Goal: Task Accomplishment & Management: Complete application form

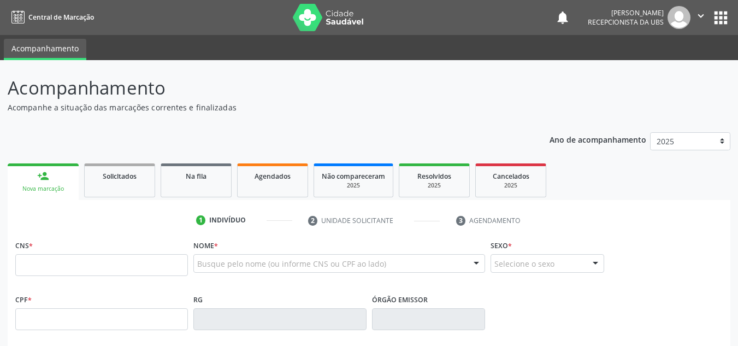
click at [25, 263] on input "text" at bounding box center [101, 265] width 173 height 22
click at [91, 263] on input "705 0056 3364 954" at bounding box center [101, 265] width 173 height 22
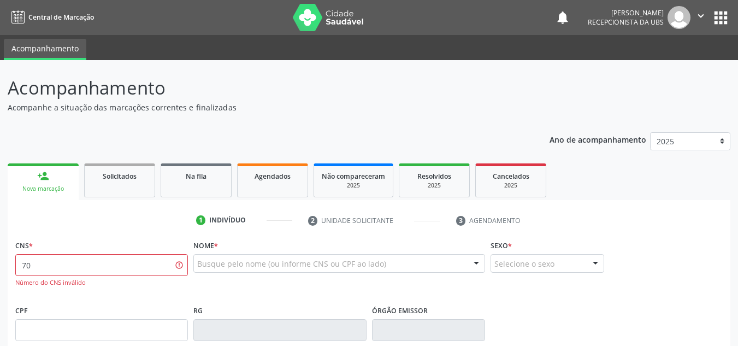
type input "7"
click at [57, 192] on div "Nova marcação" at bounding box center [43, 189] width 56 height 8
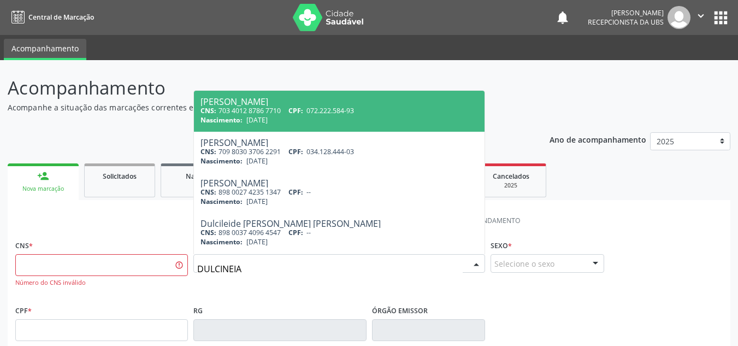
type input "DULCINEIA"
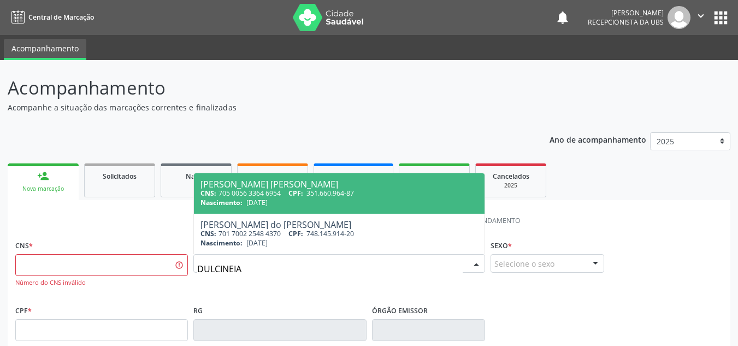
click at [233, 181] on div "Dulcineia Leite Siqueira" at bounding box center [338, 184] width 277 height 9
type input "705 0056 3364 6954"
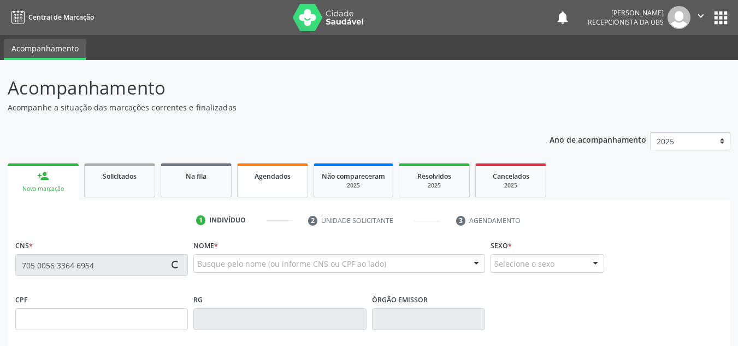
type input "351.660.964-87"
type input "26/11/1958"
type input "Irene Leite Siqueira"
type input "(87) 99926-5286"
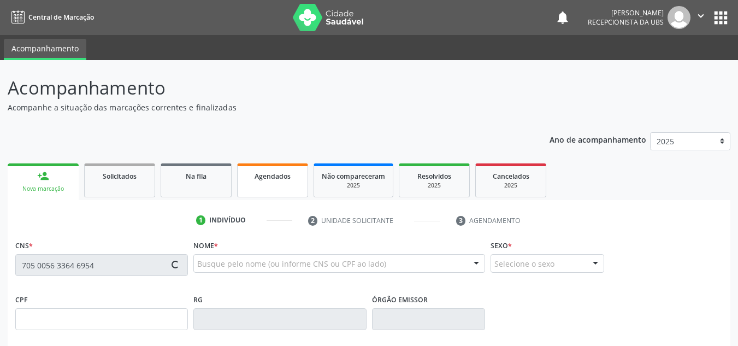
type input "904"
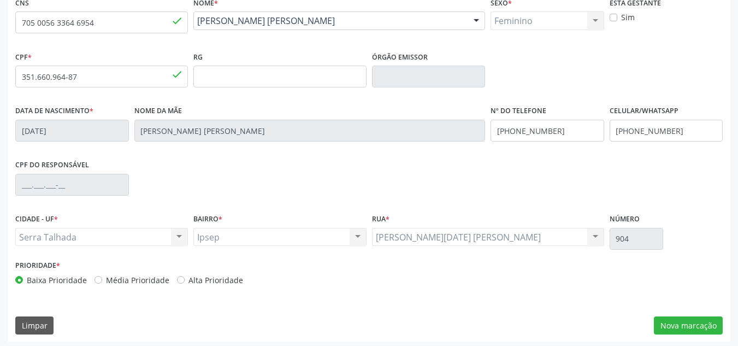
scroll to position [246, 0]
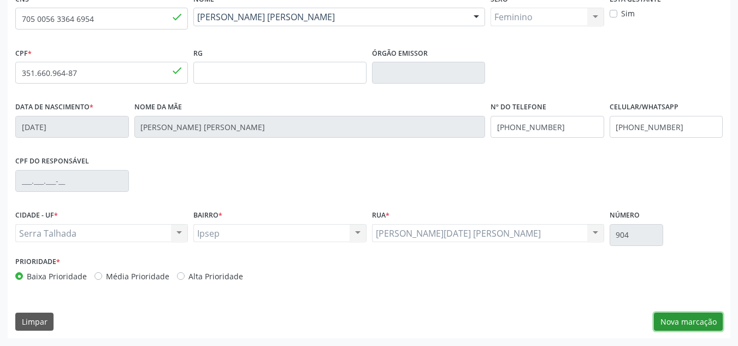
click at [684, 320] on button "Nova marcação" at bounding box center [688, 321] width 69 height 19
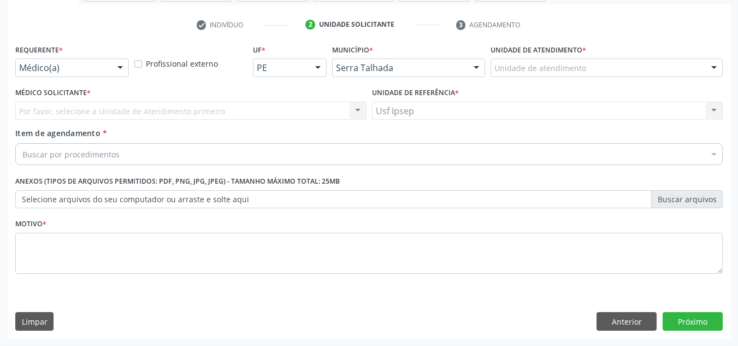
scroll to position [195, 0]
click at [119, 66] on div at bounding box center [120, 68] width 16 height 19
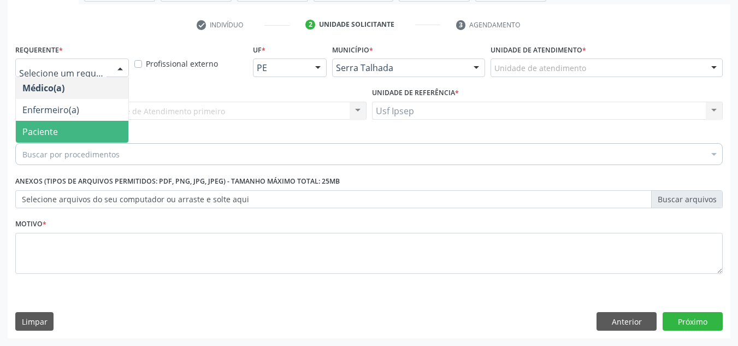
click at [76, 138] on span "Paciente" at bounding box center [72, 132] width 112 height 22
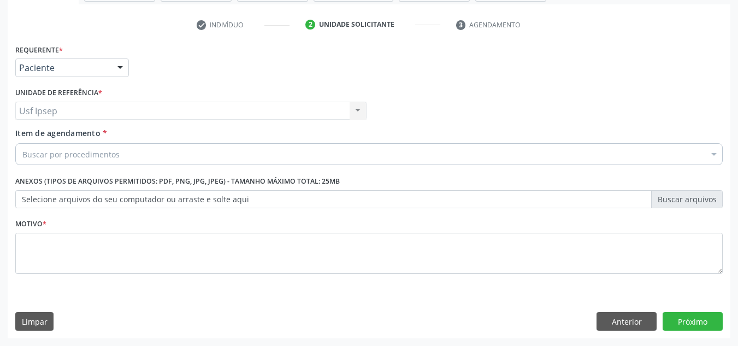
click at [32, 132] on span "Item de agendamento" at bounding box center [57, 133] width 85 height 10
click at [22, 143] on input "Item de agendamento *" at bounding box center [22, 154] width 0 height 22
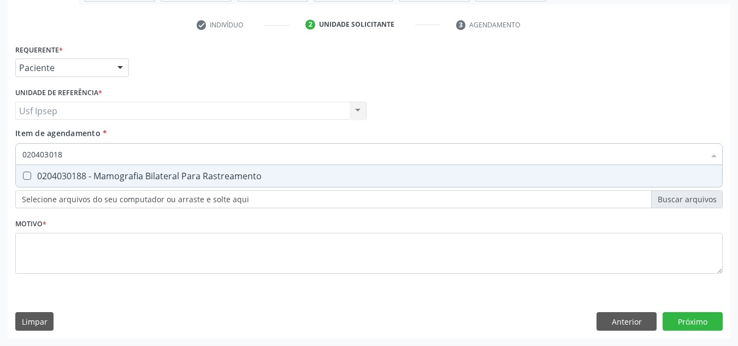
type input "0204030188"
click at [29, 175] on Rastreamento at bounding box center [27, 175] width 8 height 8
click at [23, 175] on Rastreamento "checkbox" at bounding box center [19, 175] width 7 height 7
checkbox Rastreamento "true"
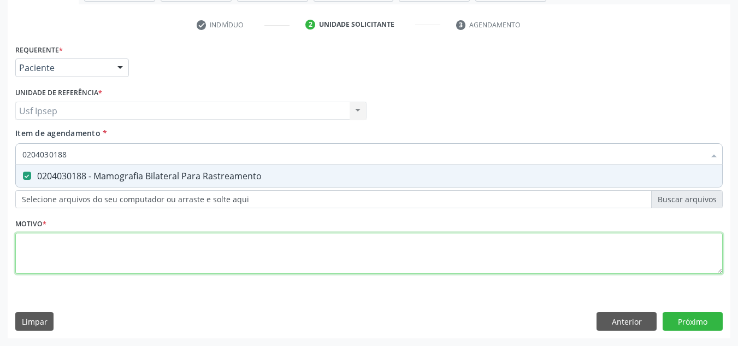
click at [28, 259] on div "Requerente * Paciente Médico(a) Enfermeiro(a) Paciente Nenhum resultado encontr…" at bounding box center [368, 164] width 707 height 247
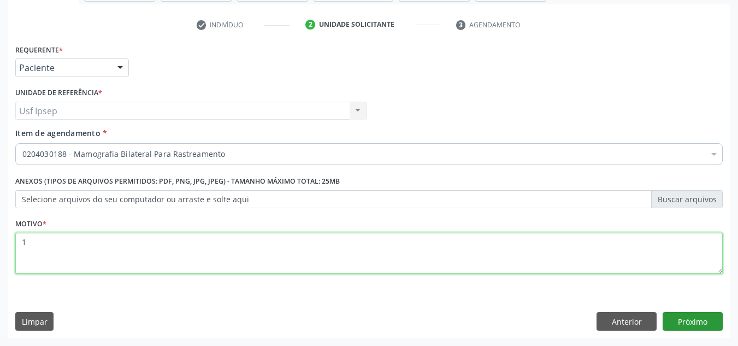
type textarea "1"
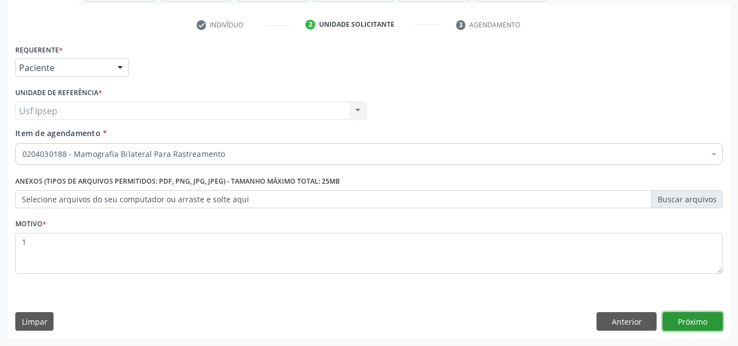
click at [681, 319] on button "Próximo" at bounding box center [692, 321] width 60 height 19
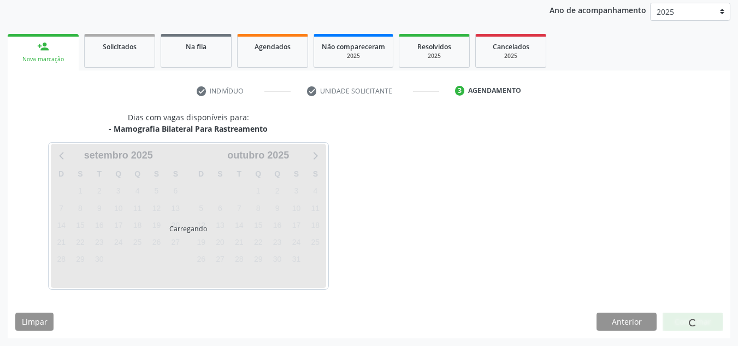
scroll to position [129, 0]
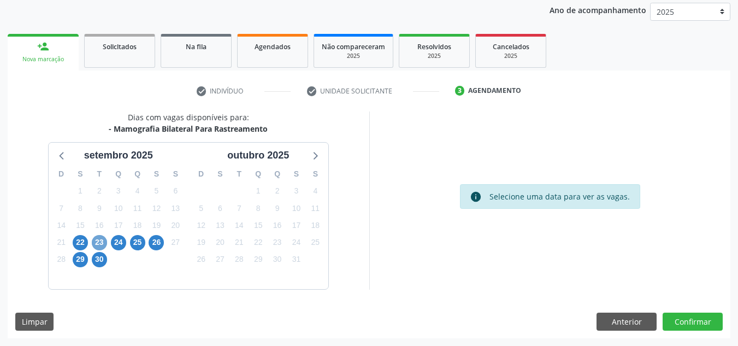
click at [96, 247] on span "23" at bounding box center [99, 242] width 15 height 15
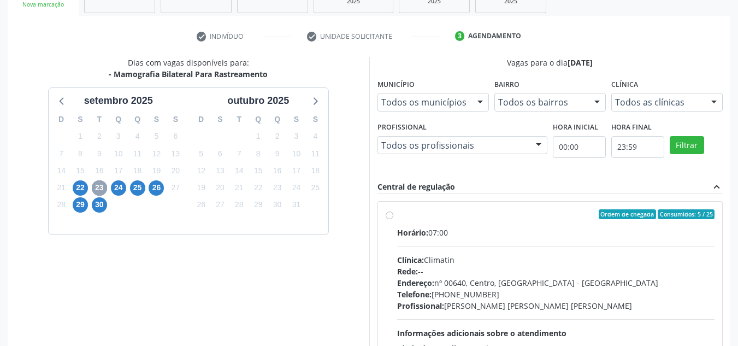
scroll to position [239, 0]
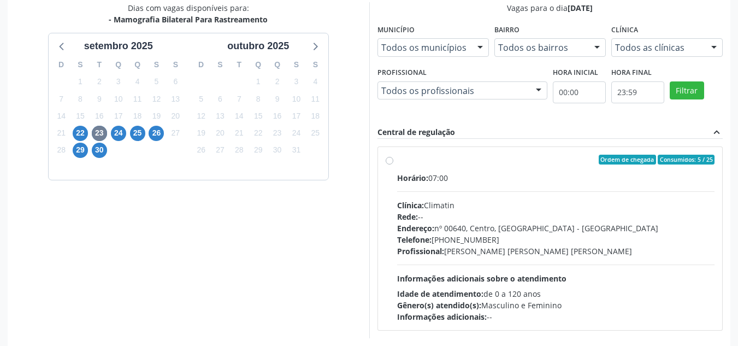
click at [397, 163] on label "Ordem de chegada Consumidos: 5 / 25 Horário: 07:00 Clínica: Climatin Rede: -- E…" at bounding box center [556, 239] width 318 height 168
click at [388, 163] on input "Ordem de chegada Consumidos: 5 / 25 Horário: 07:00 Clínica: Climatin Rede: -- E…" at bounding box center [389, 160] width 8 height 10
radio input "true"
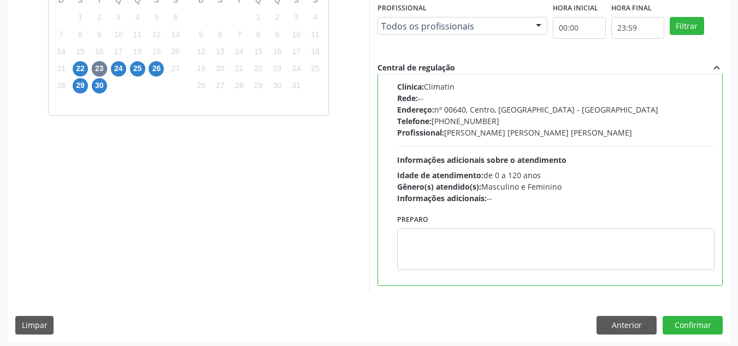
scroll to position [307, 0]
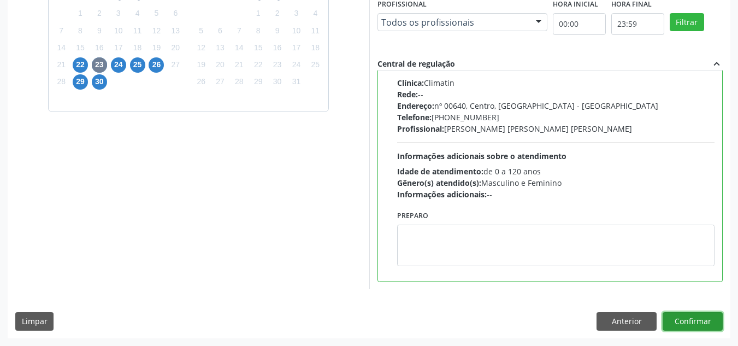
click at [692, 323] on button "Confirmar" at bounding box center [692, 321] width 60 height 19
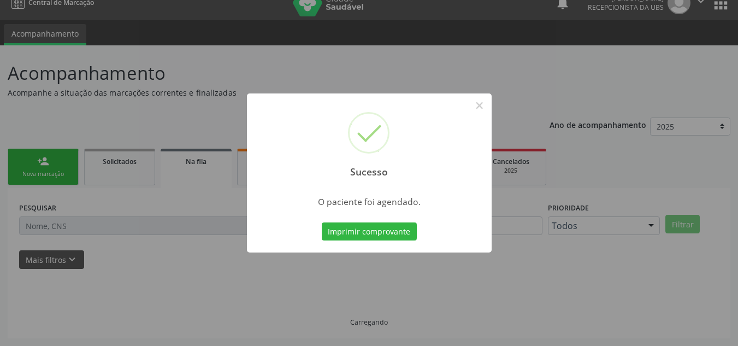
scroll to position [15, 0]
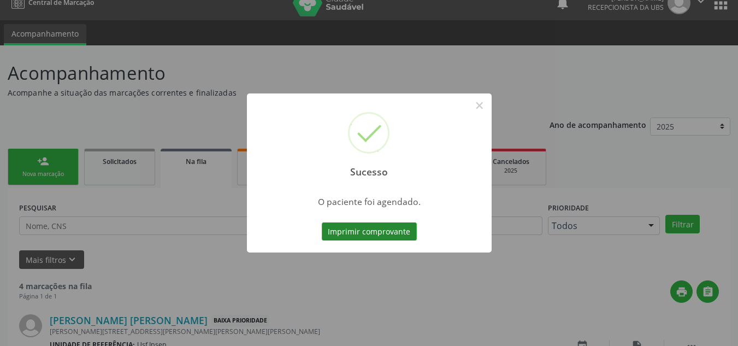
click at [342, 235] on button "Imprimir comprovante" at bounding box center [369, 231] width 95 height 19
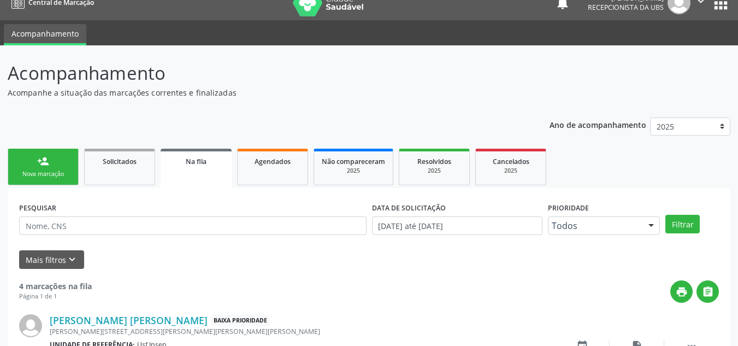
click at [31, 171] on div "Nova marcação" at bounding box center [43, 174] width 55 height 8
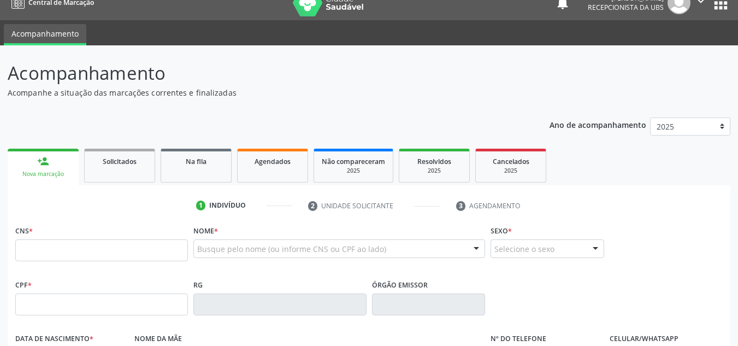
click at [45, 173] on div "Nova marcação" at bounding box center [43, 174] width 56 height 8
click at [24, 251] on input "text" at bounding box center [101, 250] width 173 height 22
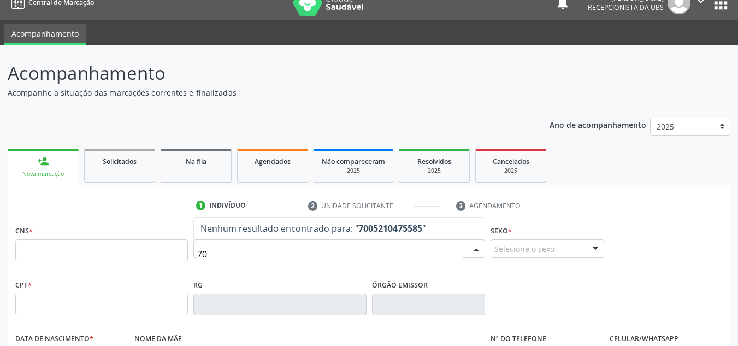
type input "7"
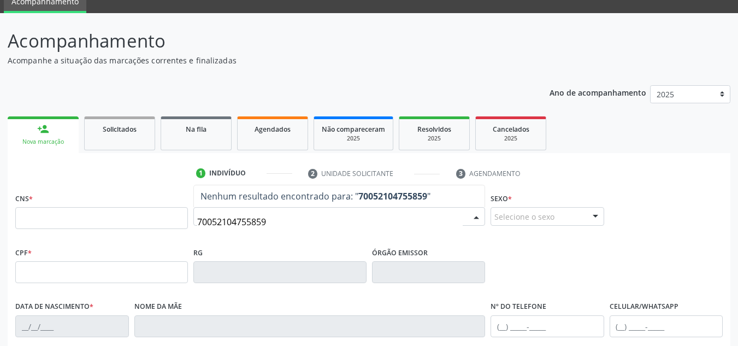
scroll to position [69, 0]
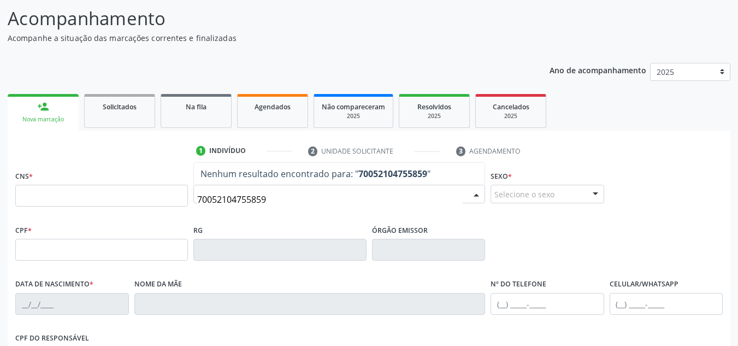
click at [278, 200] on input "70052104755859" at bounding box center [329, 199] width 265 height 22
type input "7"
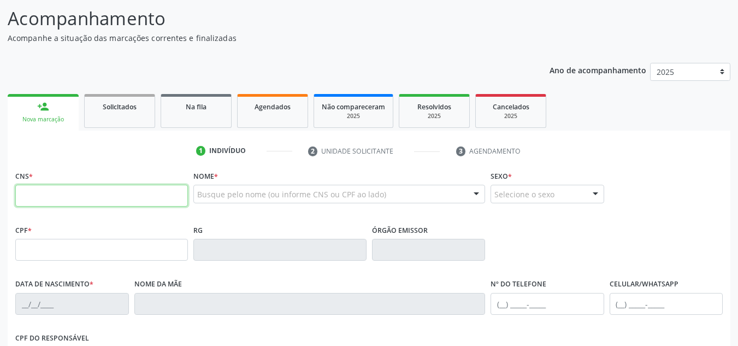
click at [22, 193] on input "text" at bounding box center [101, 196] width 173 height 22
click at [92, 196] on input "700 5210 4755 859" at bounding box center [101, 196] width 173 height 22
type input "7"
click at [20, 195] on input "text" at bounding box center [101, 196] width 173 height 22
click at [93, 196] on input "700 5210 4755 859" at bounding box center [101, 196] width 173 height 22
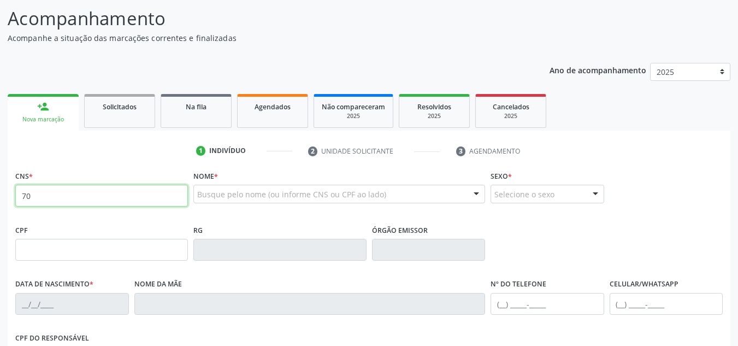
type input "7"
click at [25, 195] on input "text" at bounding box center [101, 196] width 173 height 22
click at [17, 194] on input "text" at bounding box center [101, 196] width 173 height 22
type input "7"
click at [24, 192] on input "text" at bounding box center [101, 196] width 173 height 22
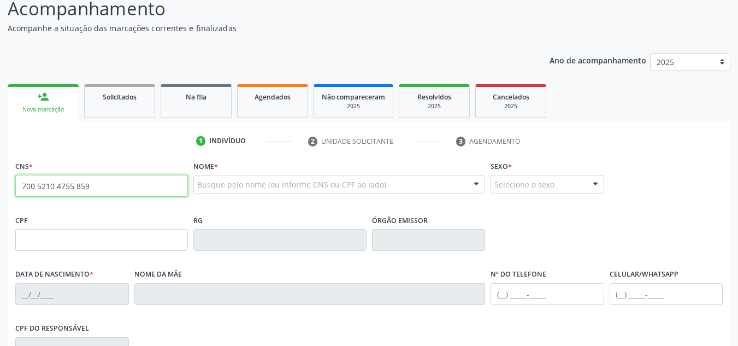
scroll to position [0, 0]
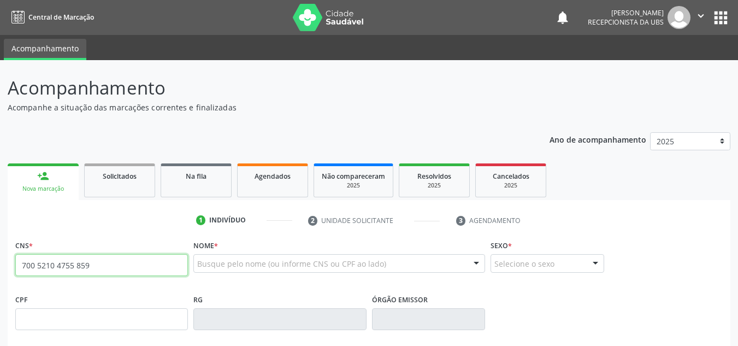
click at [87, 264] on input "700 5210 4755 859" at bounding box center [101, 265] width 173 height 22
click at [47, 265] on input "700 52" at bounding box center [101, 265] width 173 height 22
type input "7"
click at [19, 266] on input "text" at bounding box center [101, 265] width 173 height 22
click at [26, 261] on input "text" at bounding box center [101, 265] width 173 height 22
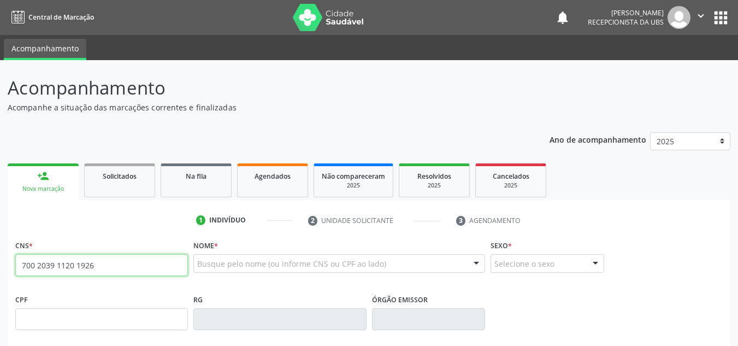
type input "700 2039 1120 1926"
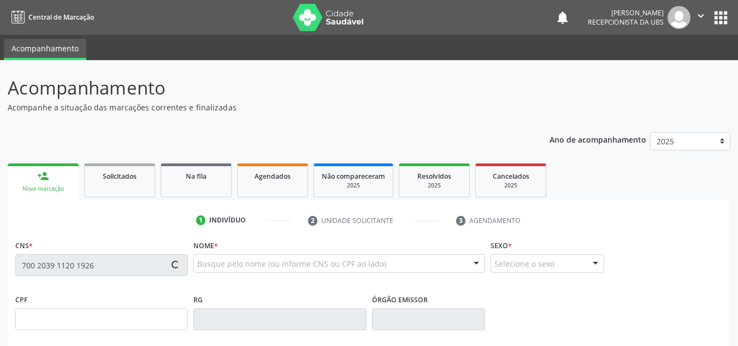
type input "011.121.924-84"
type input "[DATE]"
type input "Ines [PERSON_NAME]"
type input "[PHONE_NUMBER]"
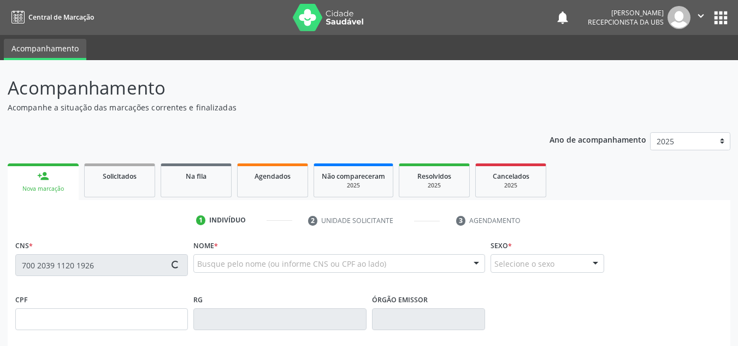
type input "160"
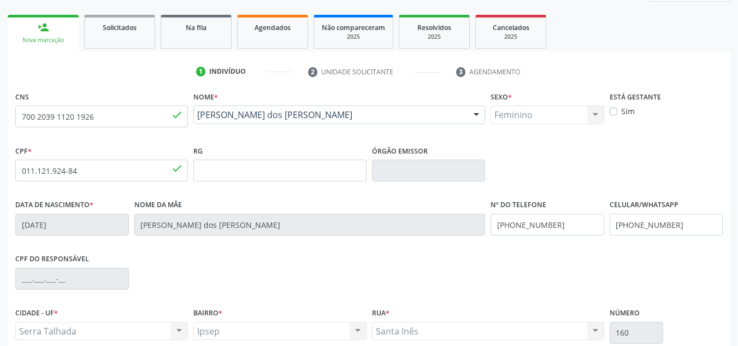
scroll to position [246, 0]
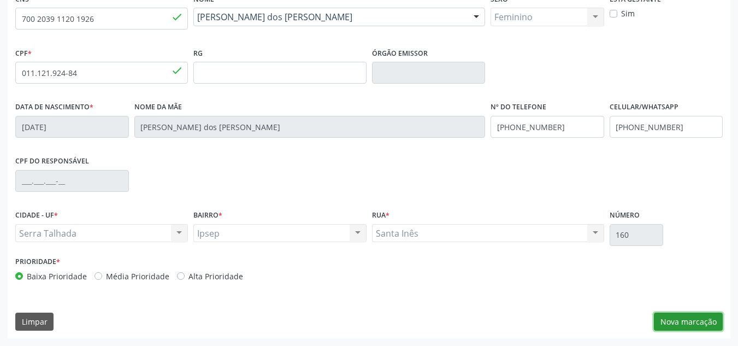
click at [705, 327] on button "Nova marcação" at bounding box center [688, 321] width 69 height 19
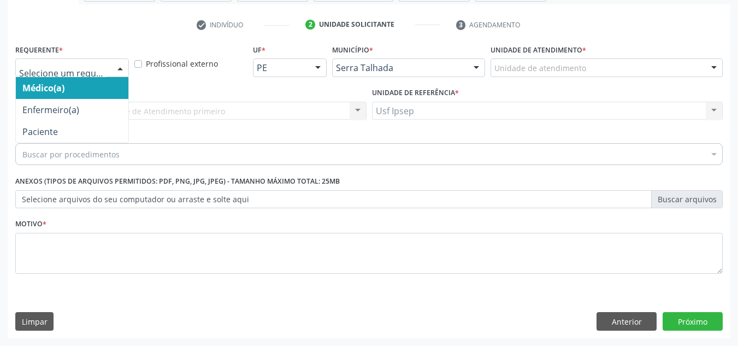
click at [122, 67] on div at bounding box center [120, 68] width 16 height 19
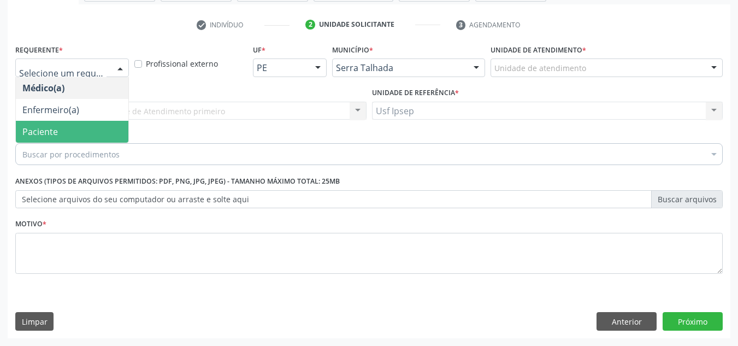
click at [60, 129] on span "Paciente" at bounding box center [72, 132] width 112 height 22
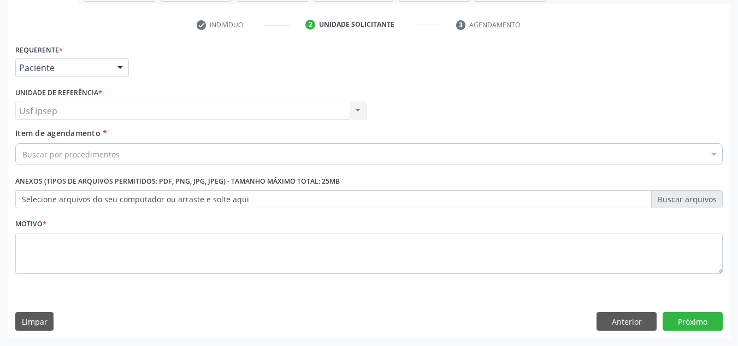
click at [46, 134] on span "Item de agendamento" at bounding box center [57, 133] width 85 height 10
click at [22, 143] on input "Item de agendamento *" at bounding box center [22, 154] width 0 height 22
click at [32, 136] on span "Item de agendamento" at bounding box center [57, 133] width 85 height 10
click at [22, 143] on input "Item de agendamento *" at bounding box center [22, 154] width 0 height 22
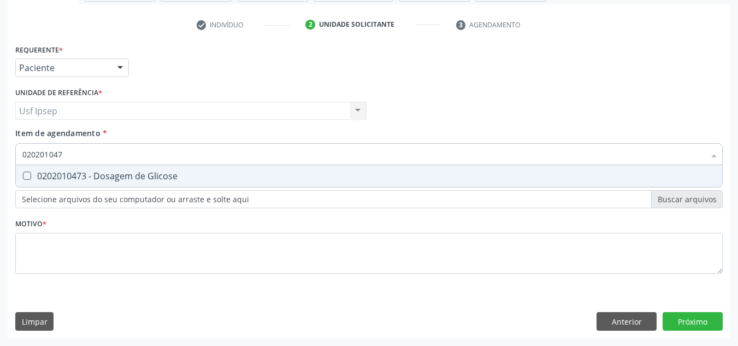
type input "0202010473"
click at [30, 174] on Glicose at bounding box center [27, 175] width 8 height 8
click at [23, 174] on Glicose "checkbox" at bounding box center [19, 175] width 7 height 7
checkbox Glicose "true"
click at [68, 155] on input "0202010473" at bounding box center [363, 154] width 682 height 22
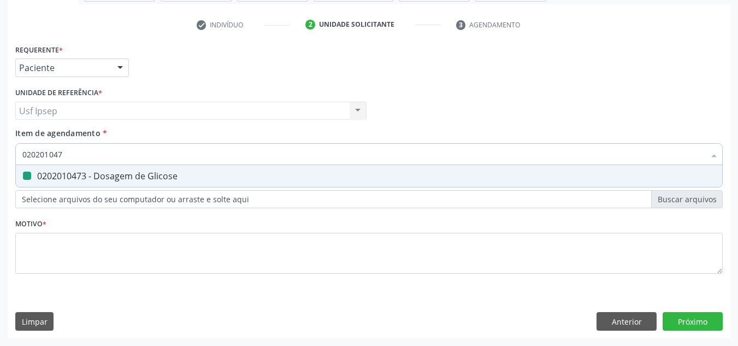
type input "02020104"
checkbox Glicose "false"
type input "0"
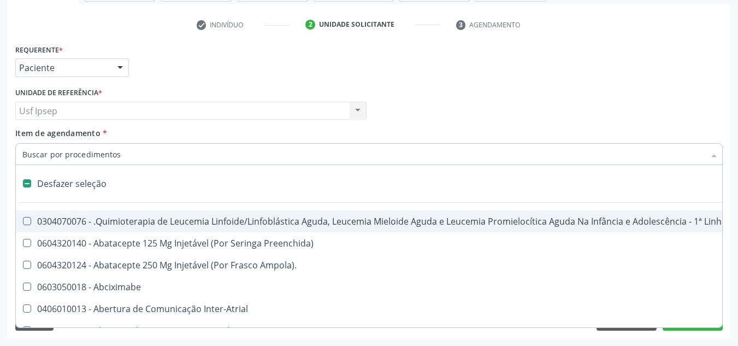
checkbox Preenchida\) "true"
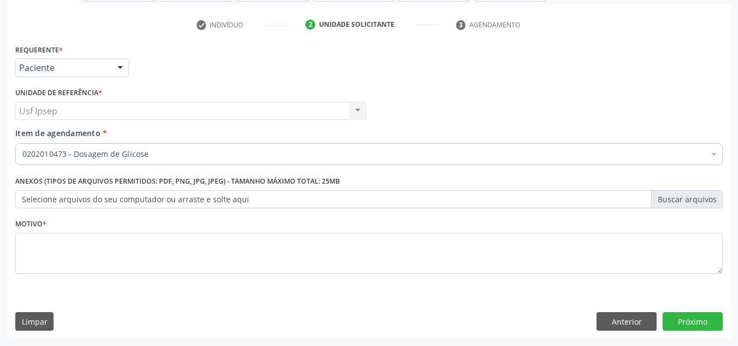
click at [31, 134] on span "Item de agendamento" at bounding box center [57, 133] width 85 height 10
click at [22, 143] on input "Item de agendamento *" at bounding box center [22, 154] width 0 height 22
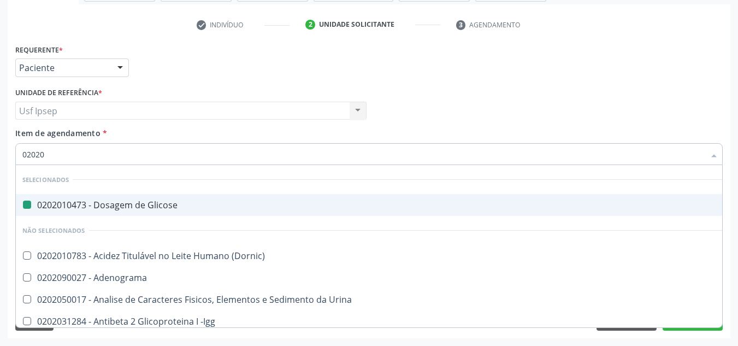
type input "020202"
checkbox Glicose "false"
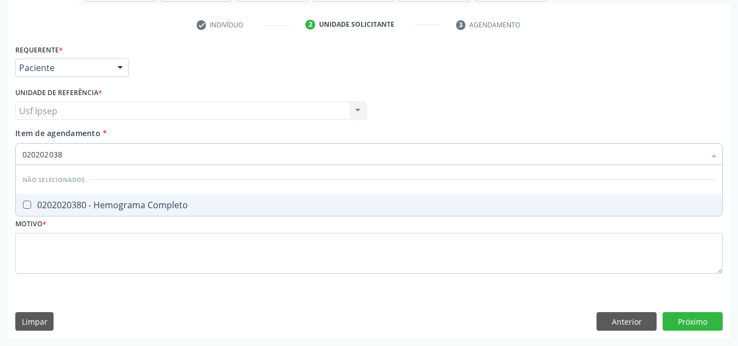
type input "0202020380"
click at [26, 203] on Completo at bounding box center [27, 204] width 8 height 8
click at [23, 203] on Completo "checkbox" at bounding box center [19, 204] width 7 height 7
checkbox Completo "true"
click at [66, 152] on input "0202020380" at bounding box center [363, 154] width 682 height 22
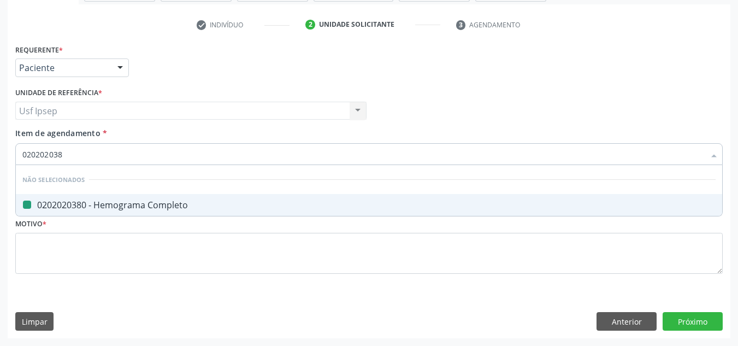
type input "02020203"
checkbox Completo "false"
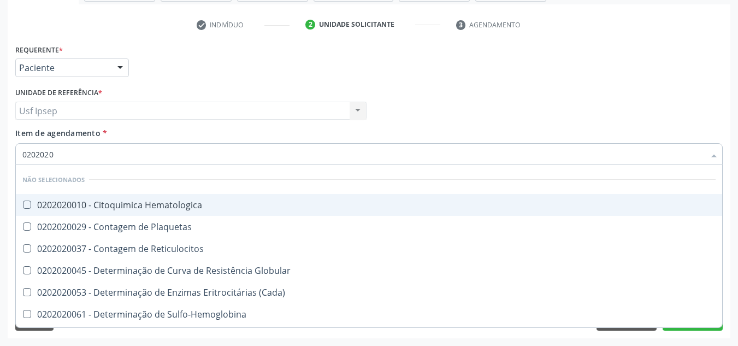
type input "020202"
checkbox Completo "false"
checkbox Leucograma "true"
type input "02020"
checkbox Hematologica "true"
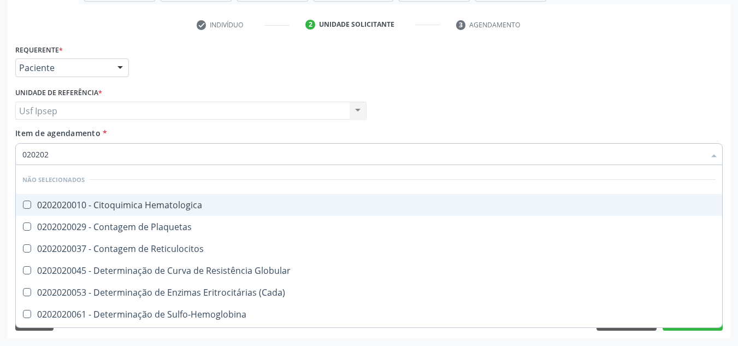
checkbox Completo "false"
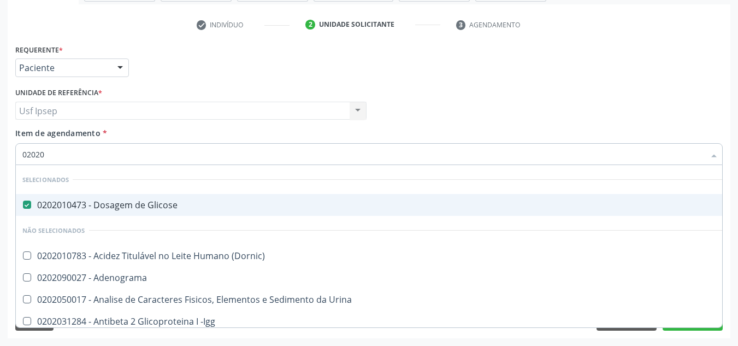
type input "0202"
checkbox Completo "false"
checkbox Pylori "true"
type input "020"
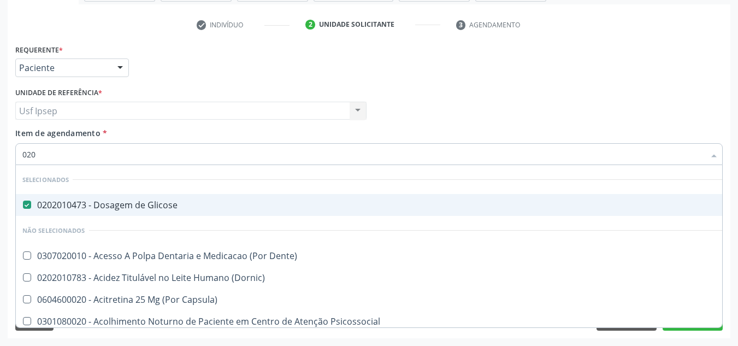
checkbox Revisao "false"
type input "02"
checkbox Completo "false"
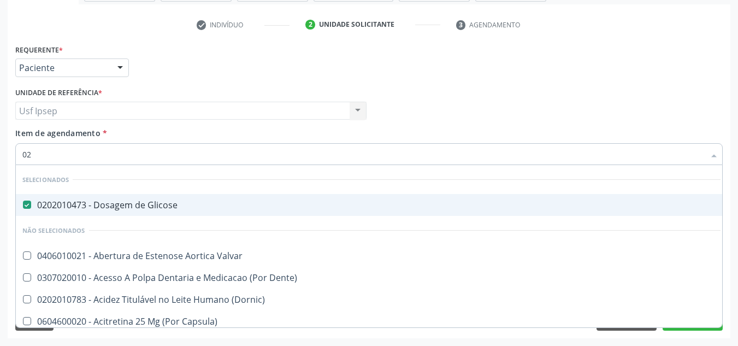
type input "020"
checkbox \(T3\) "true"
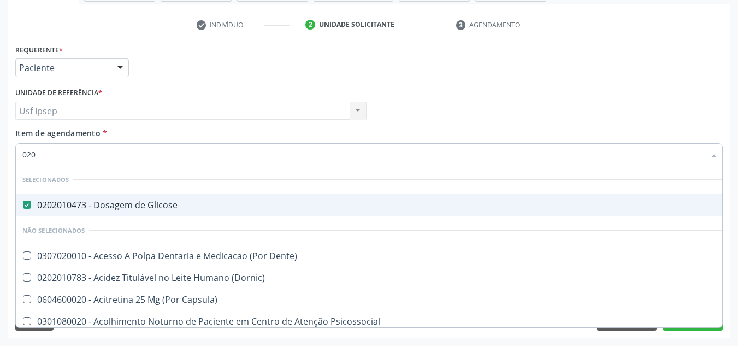
type input "0202"
checkbox Revisao "true"
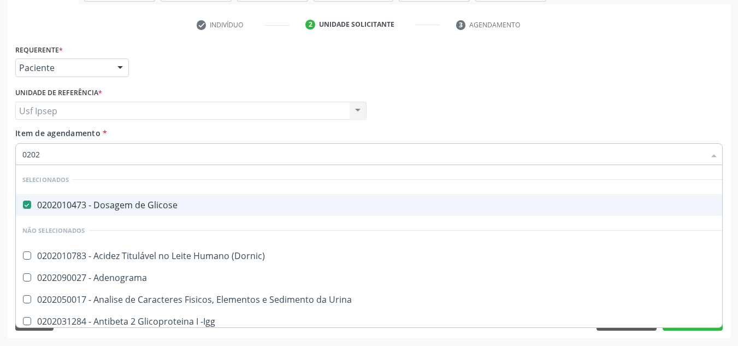
type input "02020"
checkbox Zinco "true"
checkbox Completo "false"
type input "020202"
checkbox Glicose "false"
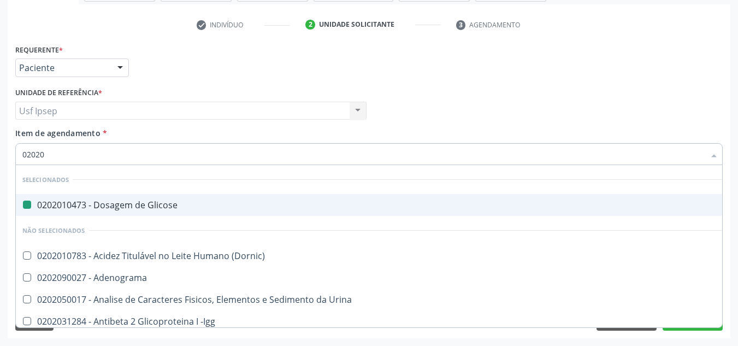
checkbox Identificação "true"
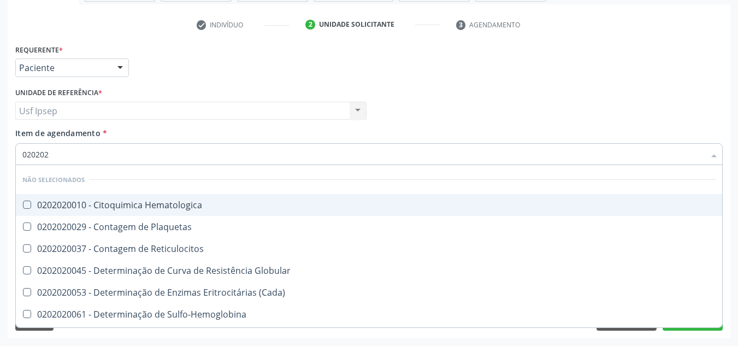
type input "0202020"
checkbox Hematocrito "true"
checkbox Completo "false"
type input "020202"
checkbox Completo "false"
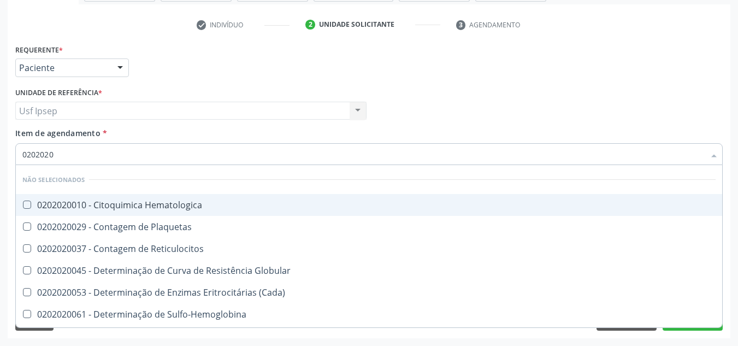
checkbox Leucograma "true"
type input "02020"
checkbox Hematologica "true"
checkbox Completo "false"
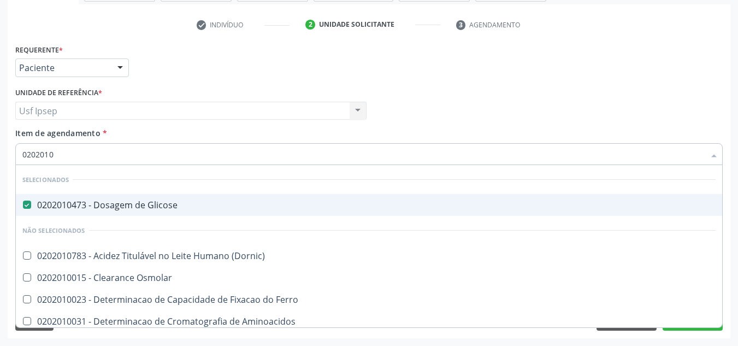
type input "02020103"
checkbox Glicose "false"
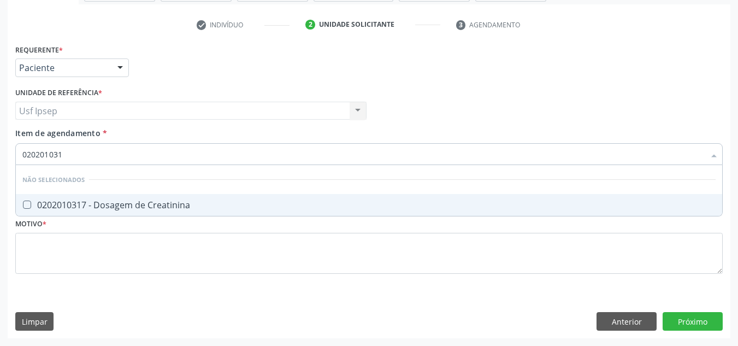
type input "0202010317"
click at [31, 202] on Creatinina at bounding box center [27, 204] width 8 height 8
click at [23, 202] on Creatinina "checkbox" at bounding box center [19, 204] width 7 height 7
checkbox Creatinina "true"
click at [70, 152] on input "0202010317" at bounding box center [363, 154] width 682 height 22
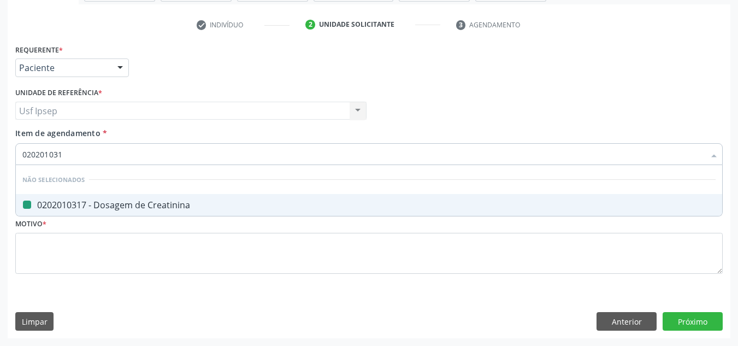
type input "02020103"
checkbox Creatinina "false"
type input "0202010"
checkbox Creatinina "true"
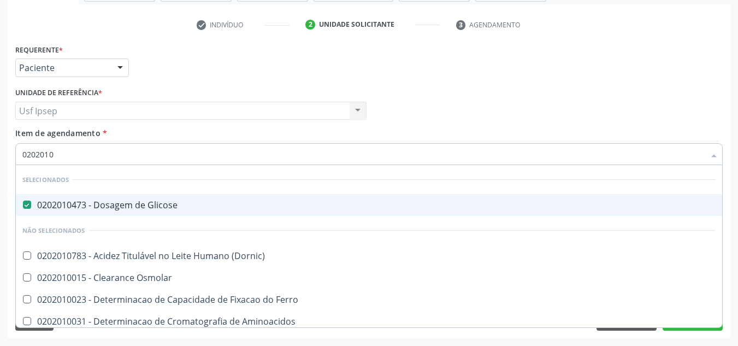
type input "020201"
checkbox Creatinina "false"
checkbox Folato "true"
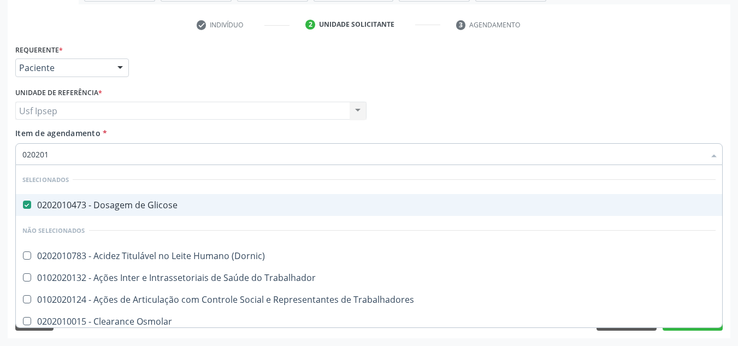
type input "02020"
checkbox Creatinina "false"
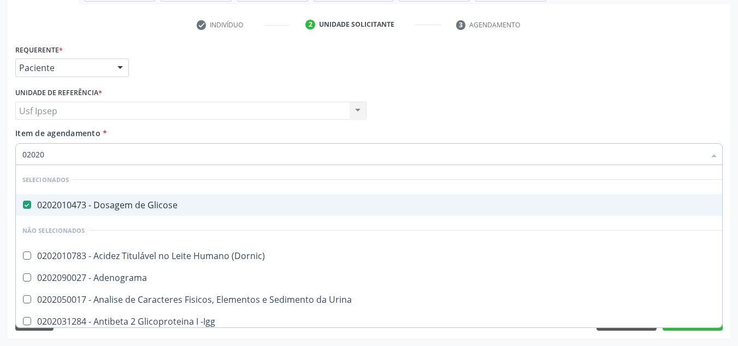
type input "0202"
checkbox Creatinina "false"
checkbox Viii "true"
checkbox Completo "false"
checkbox Pylori "true"
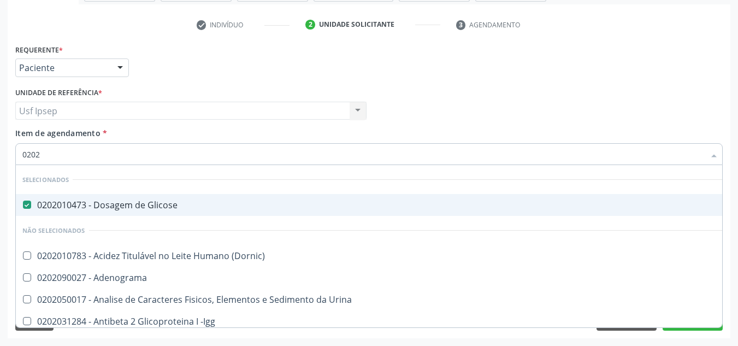
type input "020"
checkbox Creatinina "false"
checkbox Completo "false"
checkbox Unilateral "true"
type input "02"
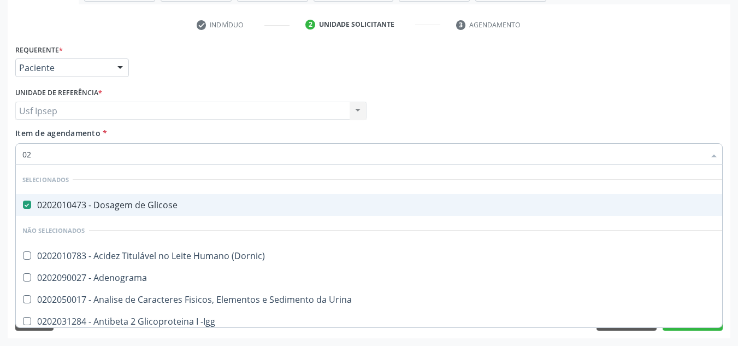
checkbox Unilateral "false"
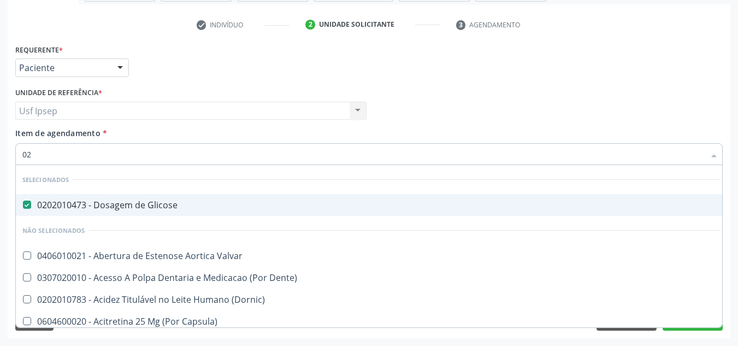
type input "0"
checkbox Creatinina "false"
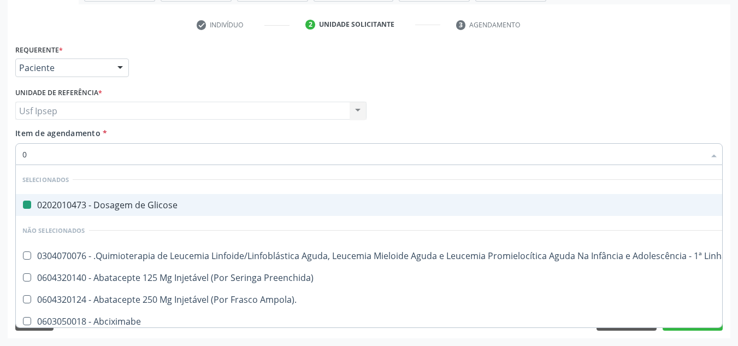
type input "00"
checkbox Glicose "false"
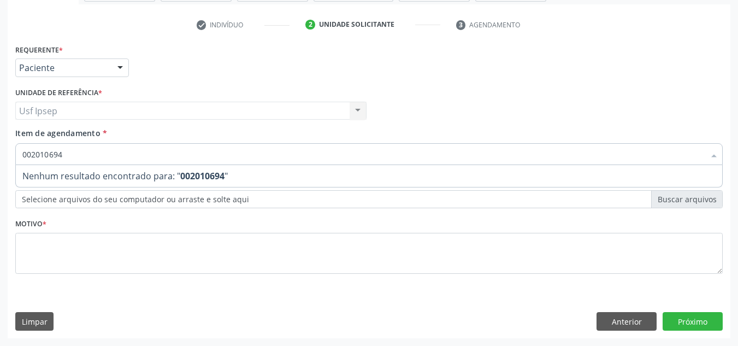
click at [25, 151] on input "002010694" at bounding box center [363, 154] width 682 height 22
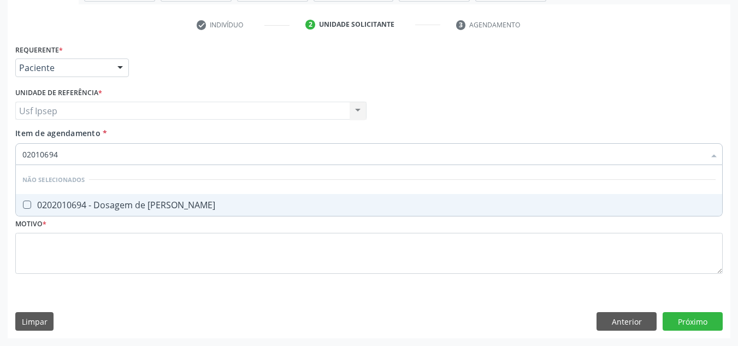
click at [37, 155] on input "02010694" at bounding box center [363, 154] width 682 height 22
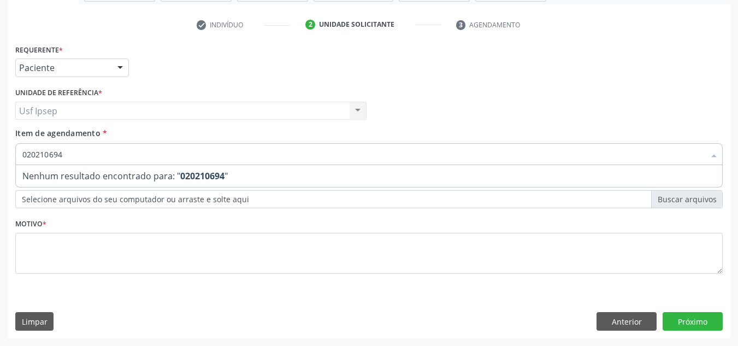
type input "0202010694"
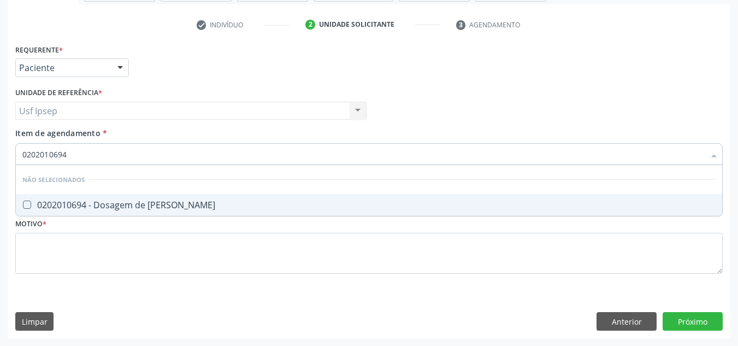
click at [31, 204] on div "0202010694 - Dosagem de [PERSON_NAME]" at bounding box center [368, 204] width 693 height 9
checkbox Ureia "true"
click at [73, 152] on input "0202010694" at bounding box center [363, 154] width 682 height 22
type input "02020106"
checkbox Ureia "false"
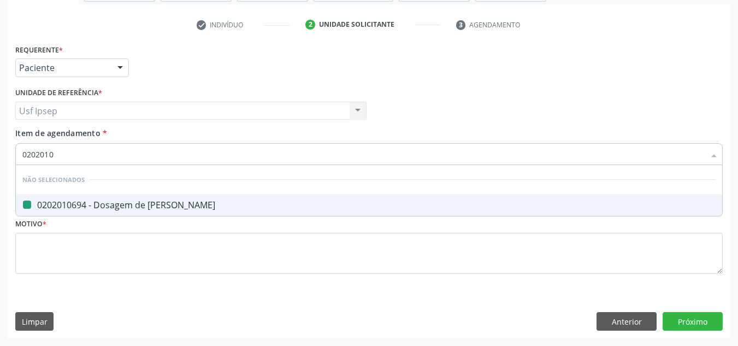
type input "020201"
checkbox Ureia "true"
type input "0"
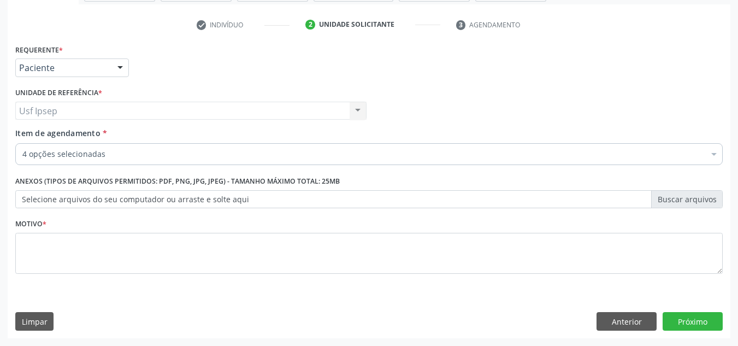
click at [31, 136] on span "Item de agendamento" at bounding box center [57, 133] width 85 height 10
click at [22, 143] on input "Item de agendamento *" at bounding box center [22, 154] width 0 height 22
checkbox Creatinina "true"
checkbox Ureia "true"
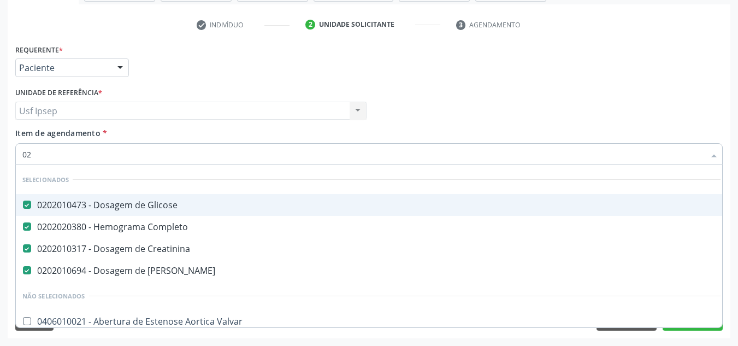
type input "020"
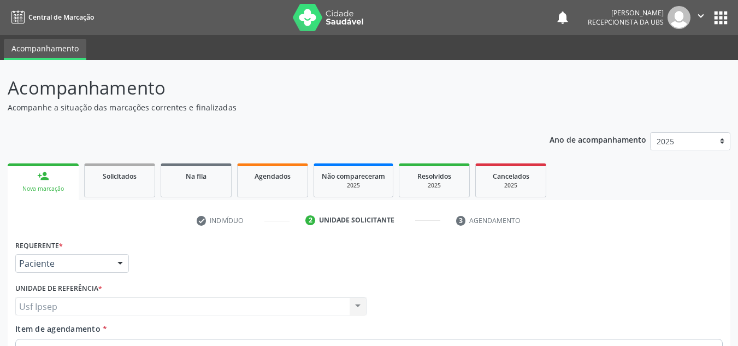
scroll to position [195, 0]
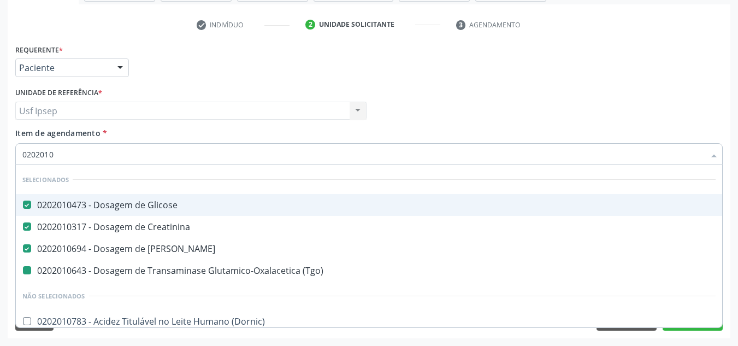
type input "02020106"
checkbox \(Tgo\) "false"
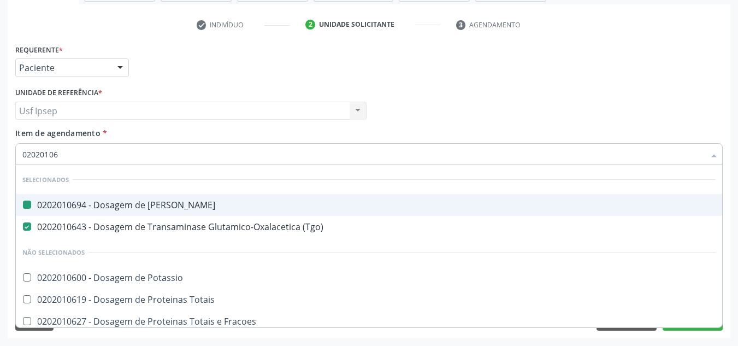
type input "020201065"
checkbox Ureia "false"
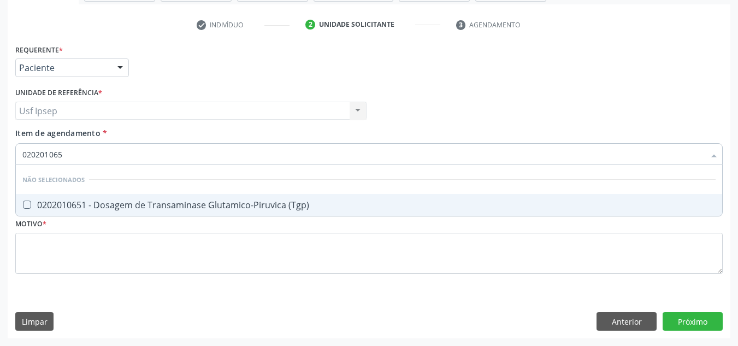
type input "0202010651"
click at [38, 198] on span "0202010651 - Dosagem de Transaminase Glutamico-Piruvica (Tgp)" at bounding box center [369, 205] width 706 height 22
checkbox \(Tgp\) "true"
click at [63, 155] on input "0202010651" at bounding box center [363, 154] width 682 height 22
type input "020201061"
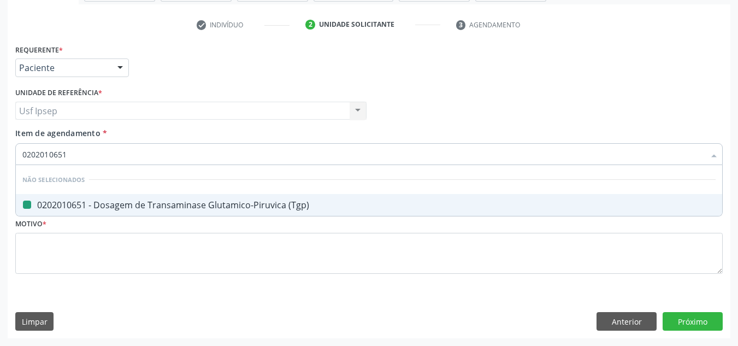
checkbox \(Tgp\) "false"
type input "020201"
checkbox Totais "true"
type input "1"
checkbox Totais "true"
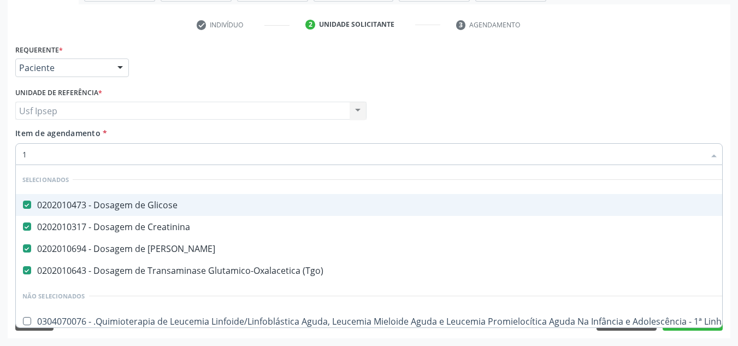
click at [31, 155] on input "1" at bounding box center [363, 154] width 682 height 22
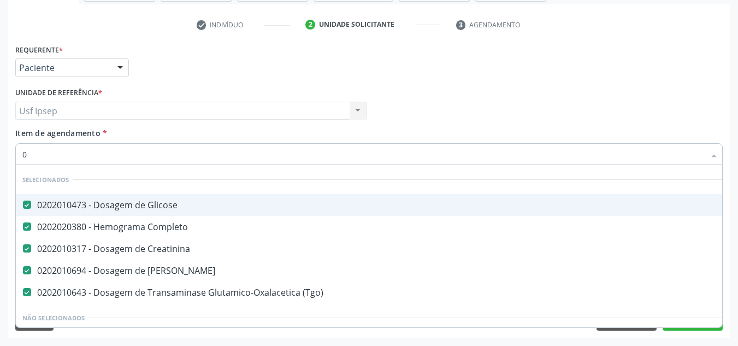
type input "02"
checkbox Bronco-Alveolar "true"
type input "020"
checkbox Pescoço "true"
checkbox \(Tgp\) "false"
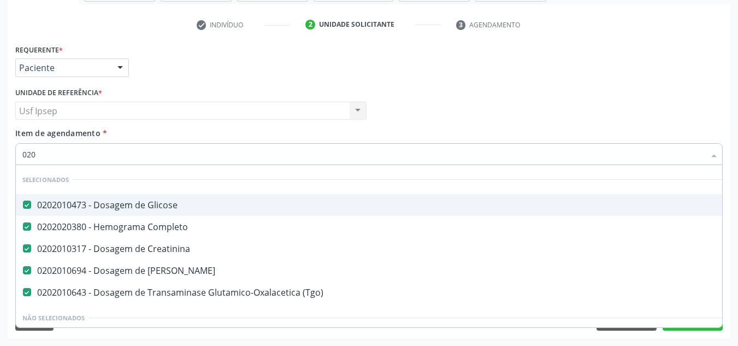
type input "0202"
checkbox Pancreas "true"
type input "02020"
checkbox Prolactina "true"
checkbox \(Tgp\) "false"
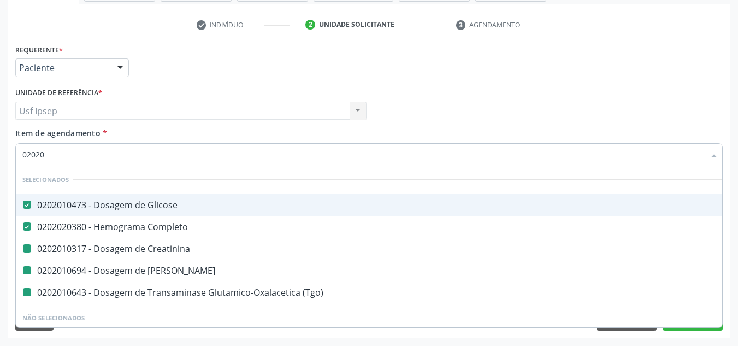
type input "020203"
checkbox Creatinina "false"
checkbox Ureia "false"
checkbox \(Tgo\) "false"
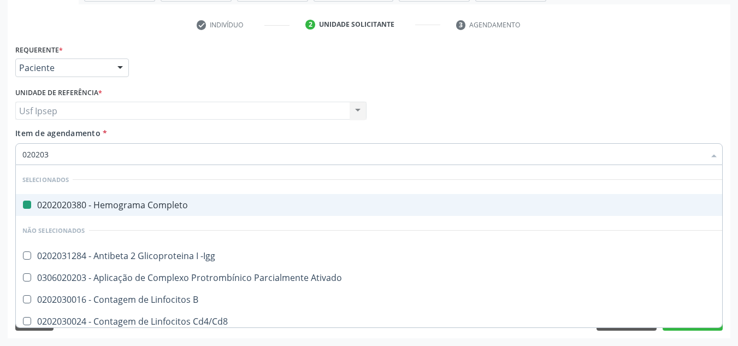
type input "0202030"
checkbox Completo "false"
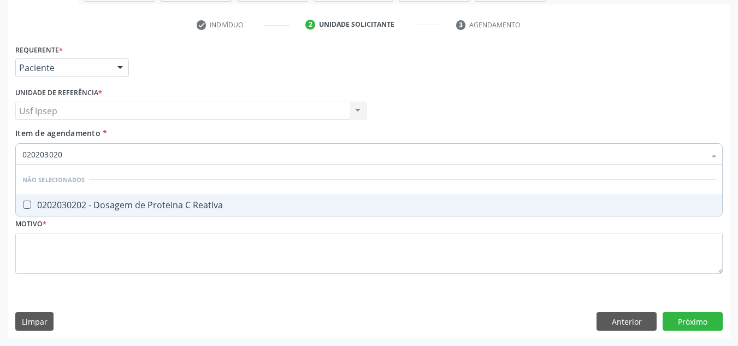
type input "0202030202"
click at [27, 203] on Reativa at bounding box center [27, 204] width 8 height 8
click at [23, 203] on Reativa "checkbox" at bounding box center [19, 204] width 7 height 7
checkbox Reativa "true"
click at [69, 151] on input "0202030202" at bounding box center [363, 154] width 682 height 22
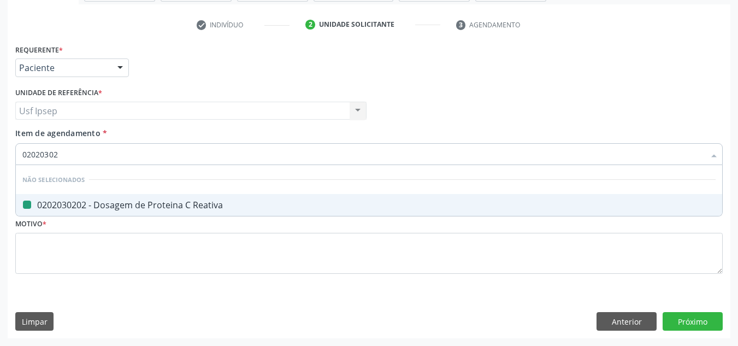
type input "0202030"
checkbox Reativa "false"
type input "0"
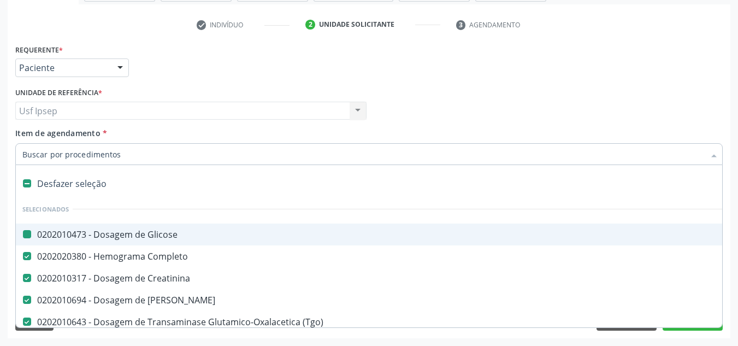
checkbox Glicose "true"
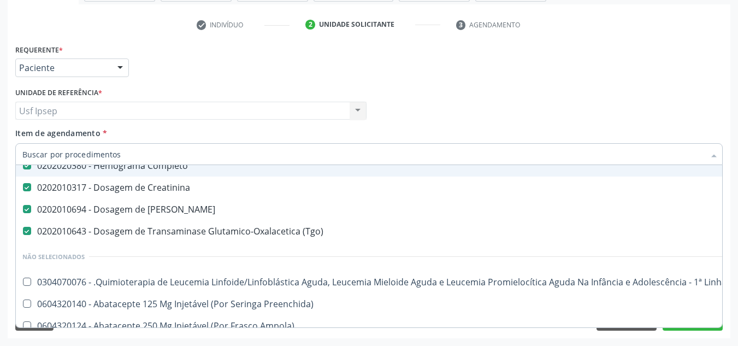
scroll to position [109, 0]
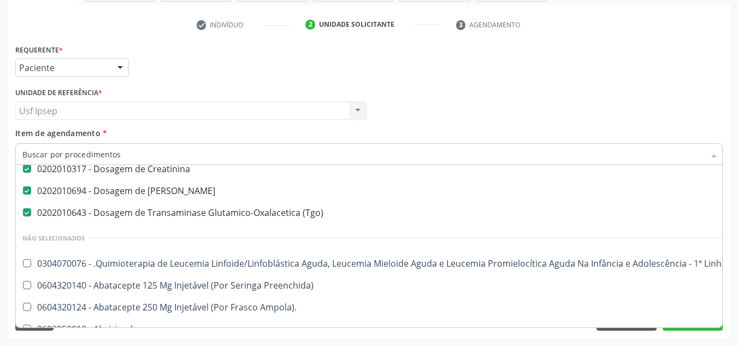
click at [694, 65] on div "Requerente * Paciente Médico(a) Enfermeiro(a) Paciente Nenhum resultado encontr…" at bounding box center [369, 62] width 713 height 43
checkbox Manutenção "true"
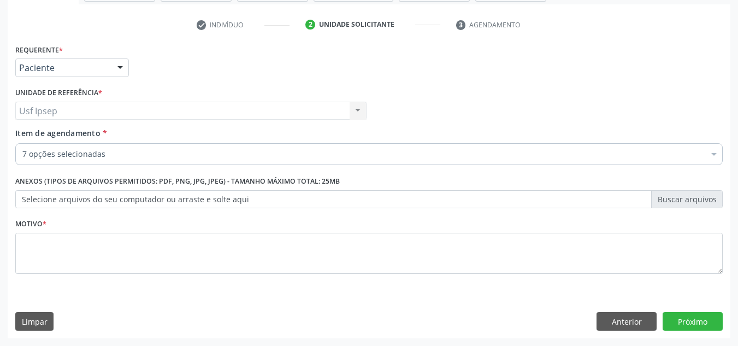
scroll to position [0, 0]
click at [690, 317] on button "Próximo" at bounding box center [692, 321] width 60 height 19
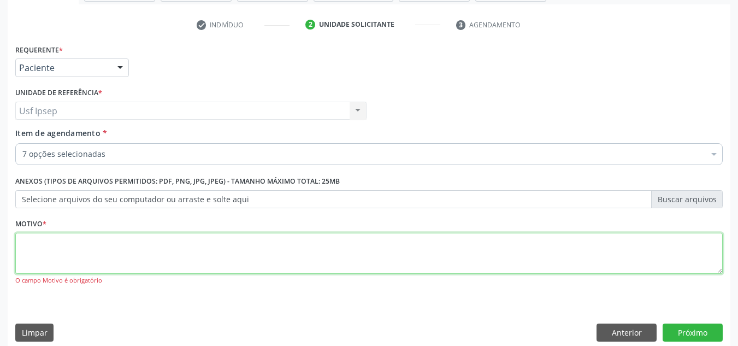
click at [50, 256] on textarea at bounding box center [368, 253] width 707 height 41
click at [26, 251] on textarea at bounding box center [368, 253] width 707 height 41
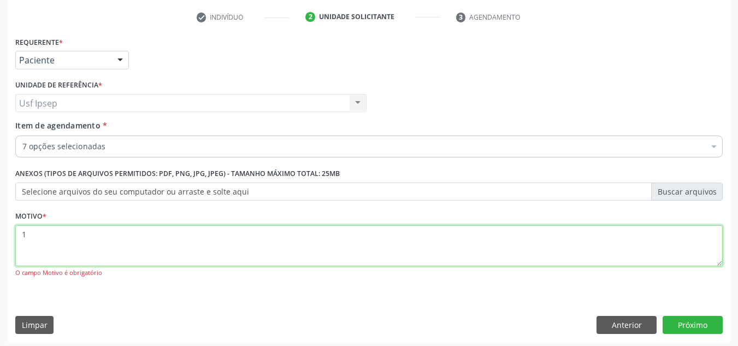
scroll to position [206, 0]
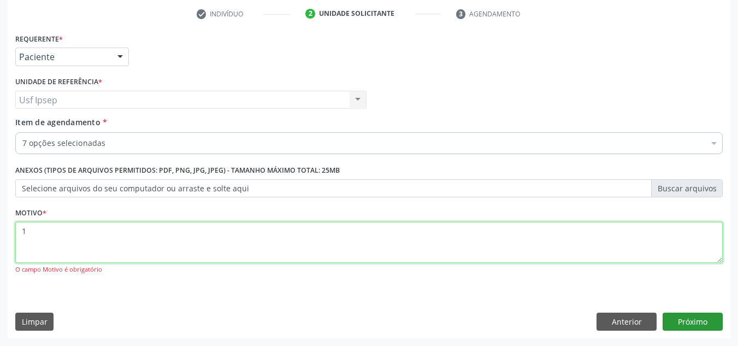
type textarea "1"
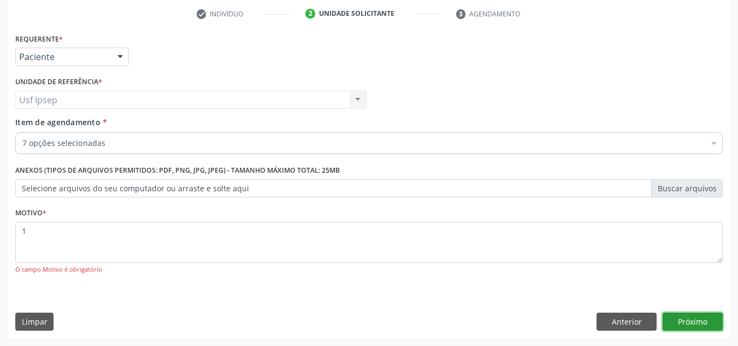
click at [682, 323] on button "Próximo" at bounding box center [692, 321] width 60 height 19
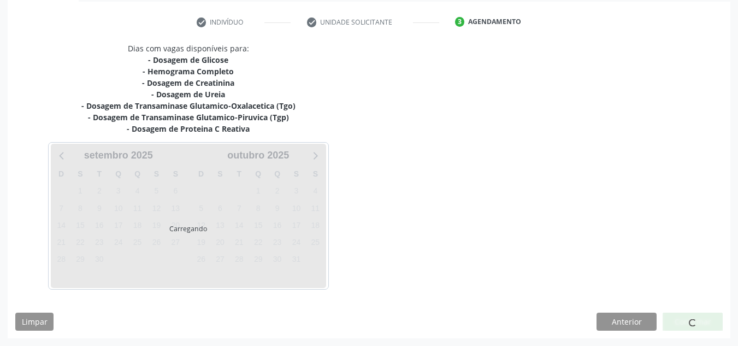
scroll to position [198, 0]
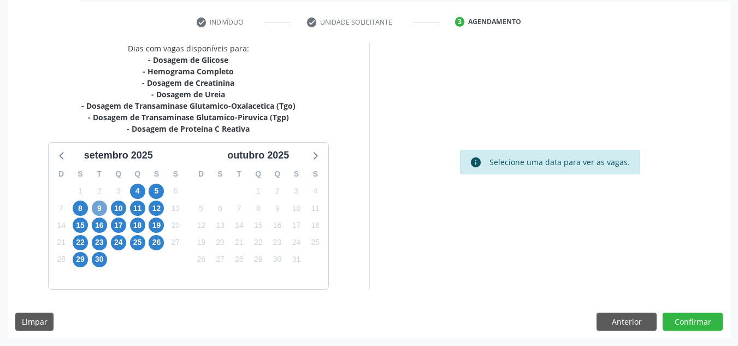
click at [98, 209] on span "9" at bounding box center [99, 207] width 15 height 15
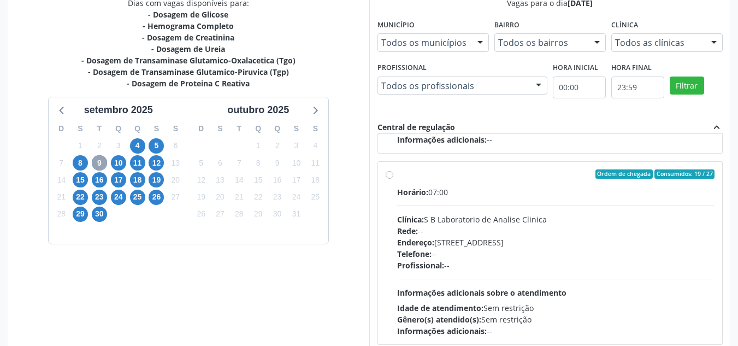
scroll to position [307, 0]
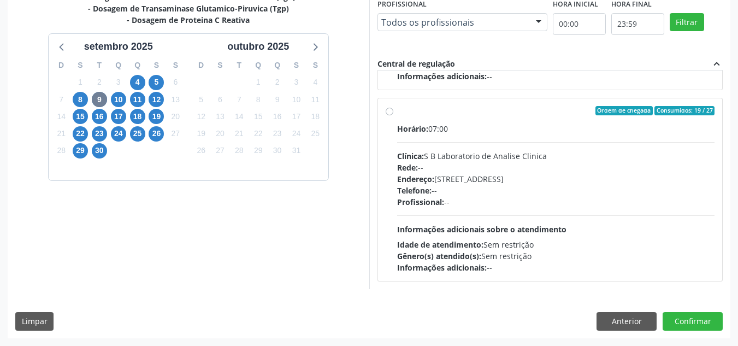
click at [397, 110] on label "Ordem de chegada Consumidos: 19 / 27 Horário: 07:00 Clínica: S B Laboratorio de…" at bounding box center [556, 190] width 318 height 168
click at [388, 110] on input "Ordem de chegada Consumidos: 19 / 27 Horário: 07:00 Clínica: S B Laboratorio de…" at bounding box center [389, 111] width 8 height 10
radio input "true"
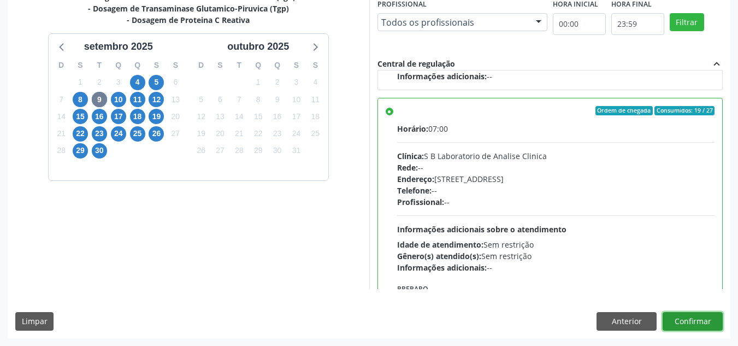
click at [694, 323] on button "Confirmar" at bounding box center [692, 321] width 60 height 19
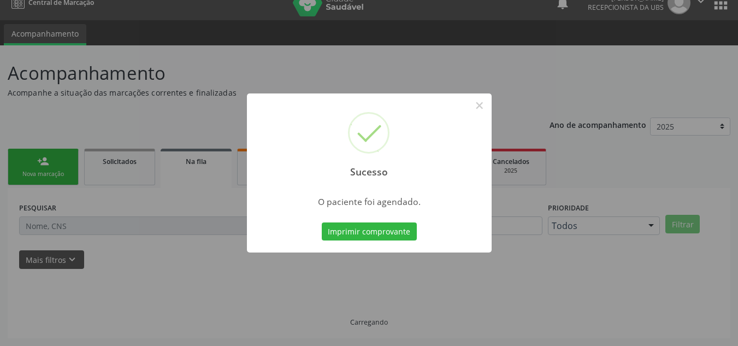
scroll to position [15, 0]
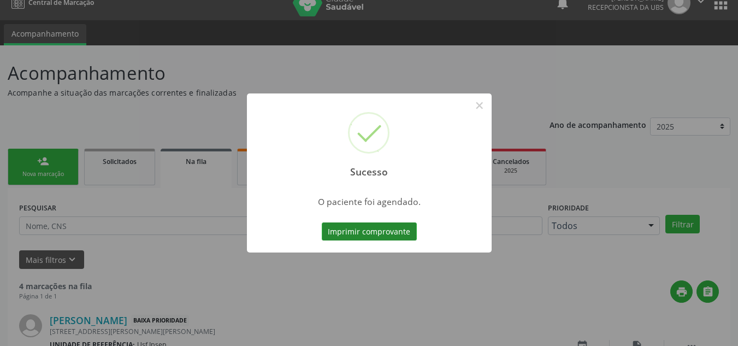
click at [348, 229] on button "Imprimir comprovante" at bounding box center [369, 231] width 95 height 19
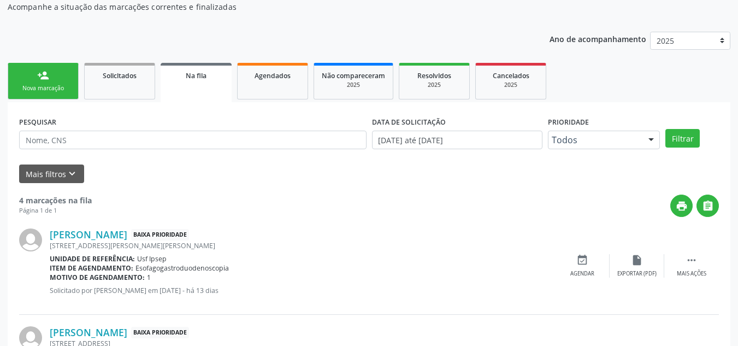
scroll to position [124, 0]
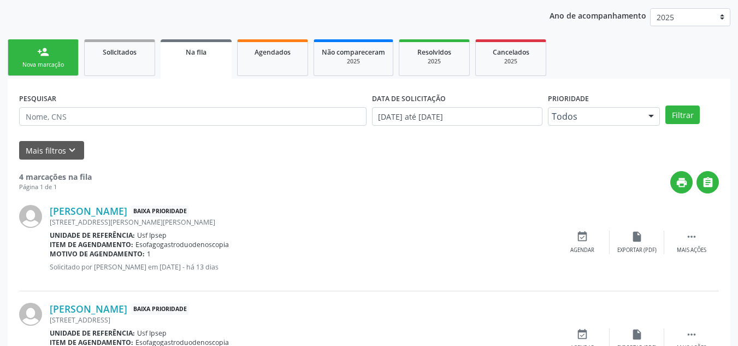
click at [52, 68] on div "Nova marcação" at bounding box center [43, 65] width 55 height 8
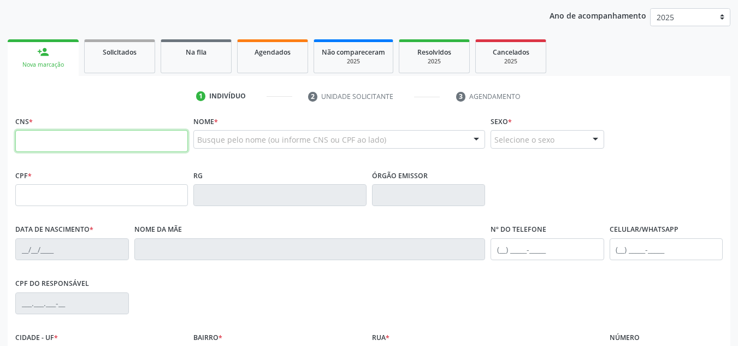
click at [22, 139] on input "text" at bounding box center [101, 141] width 173 height 22
type input "700 5021 0475 5859"
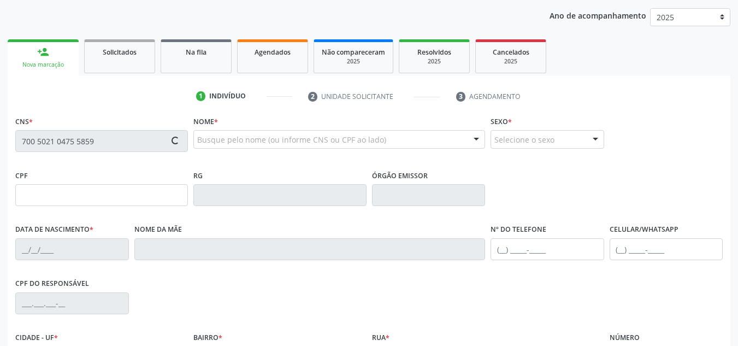
type input "[DATE]"
type input "Jucineide [PERSON_NAME]"
type input "[PHONE_NUMBER]"
type input "2537"
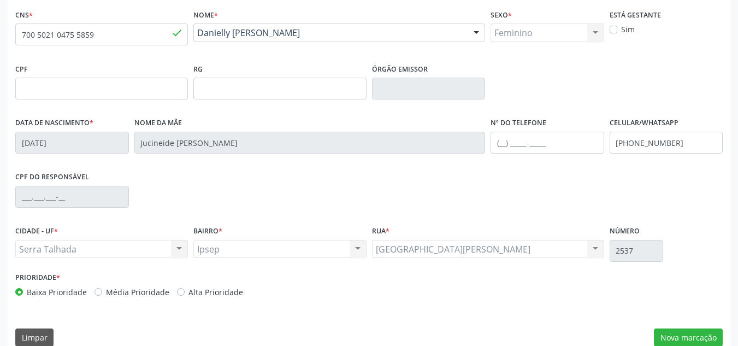
scroll to position [246, 0]
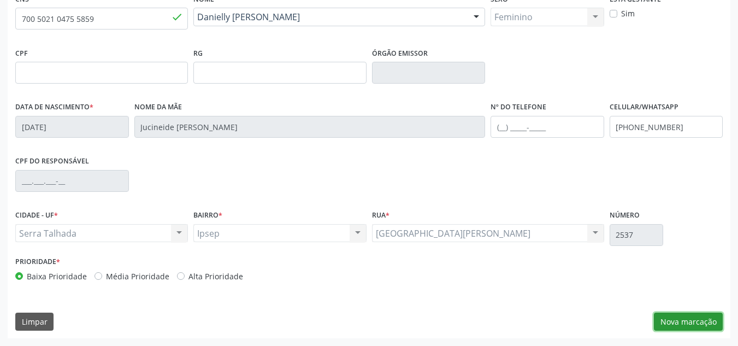
click at [672, 318] on button "Nova marcação" at bounding box center [688, 321] width 69 height 19
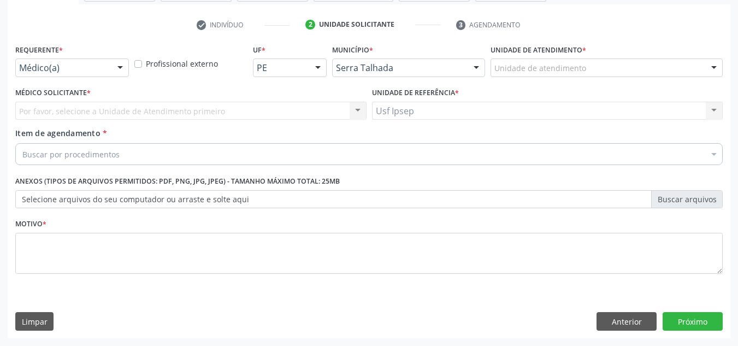
scroll to position [195, 0]
click at [120, 67] on div at bounding box center [120, 68] width 16 height 19
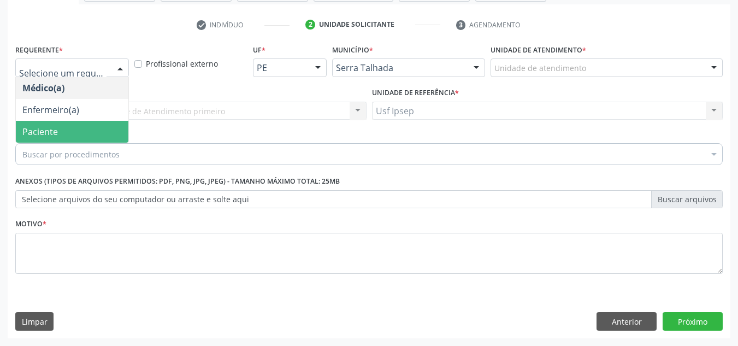
click at [64, 137] on span "Paciente" at bounding box center [72, 132] width 112 height 22
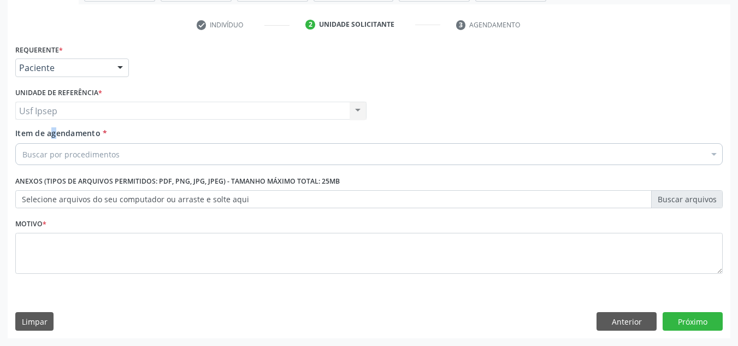
click at [34, 137] on span "Item de agendamento" at bounding box center [57, 133] width 85 height 10
click at [22, 135] on span "Item de agendamento" at bounding box center [57, 133] width 85 height 10
click at [22, 143] on input "Item de agendamento *" at bounding box center [22, 154] width 0 height 22
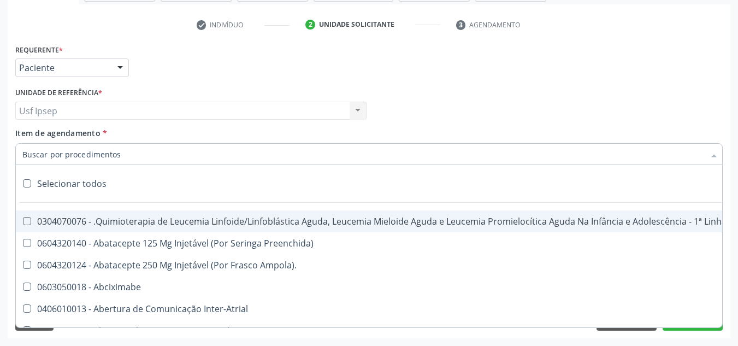
click at [26, 157] on input "Item de agendamento *" at bounding box center [363, 154] width 682 height 22
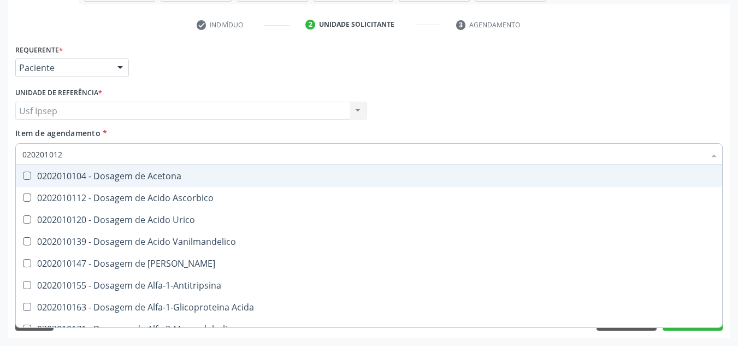
type input "0202010120"
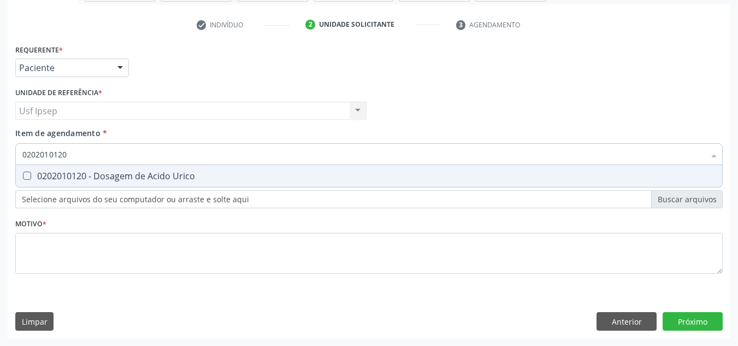
click at [26, 180] on div "0202010120 - Dosagem de Acido Urico" at bounding box center [368, 175] width 693 height 9
checkbox Urico "true"
click at [70, 152] on input "0202010120" at bounding box center [363, 154] width 682 height 22
type input "02020101"
checkbox Urico "false"
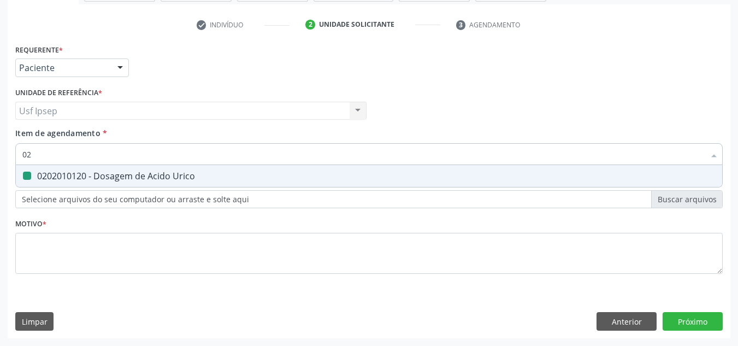
type input "0"
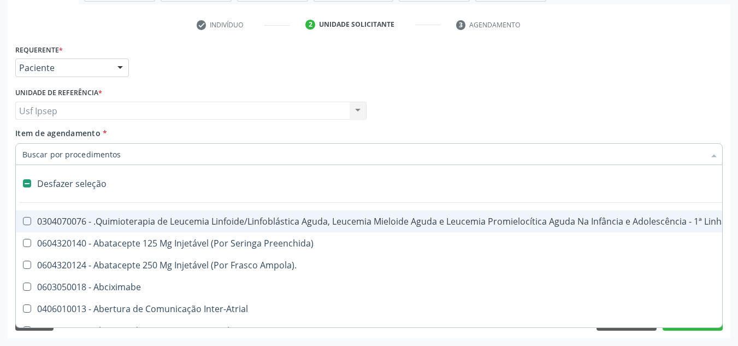
click at [21, 138] on span "Item de agendamento" at bounding box center [57, 133] width 85 height 10
click at [22, 143] on input "Item de agendamento *" at bounding box center [363, 154] width 682 height 22
checkbox Preenchida\) "true"
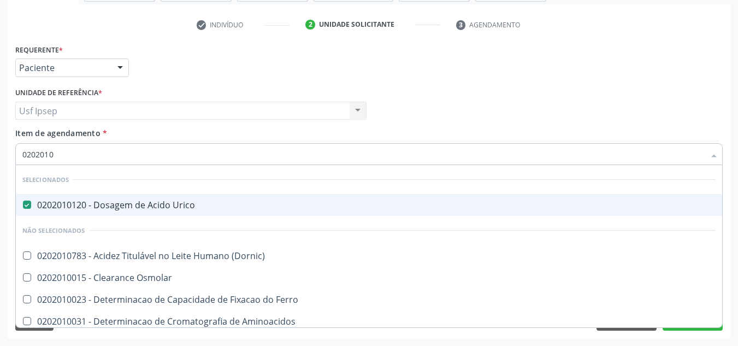
type input "02020104"
checkbox Urico "false"
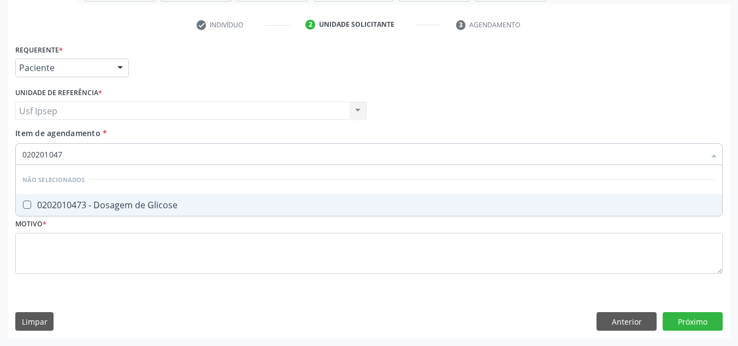
type input "0202010473"
click at [27, 204] on Glicose at bounding box center [27, 204] width 8 height 8
click at [23, 204] on Glicose "checkbox" at bounding box center [19, 204] width 7 height 7
checkbox Glicose "true"
click at [71, 150] on input "0202010473" at bounding box center [363, 154] width 682 height 22
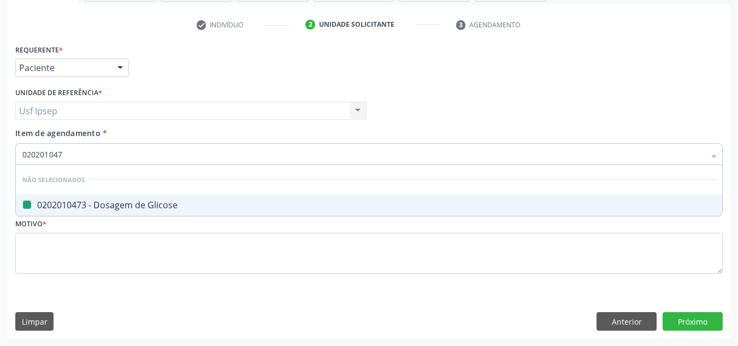
type input "02020104"
checkbox Glicose "false"
type input "0202010"
checkbox Glicose "true"
type input "0"
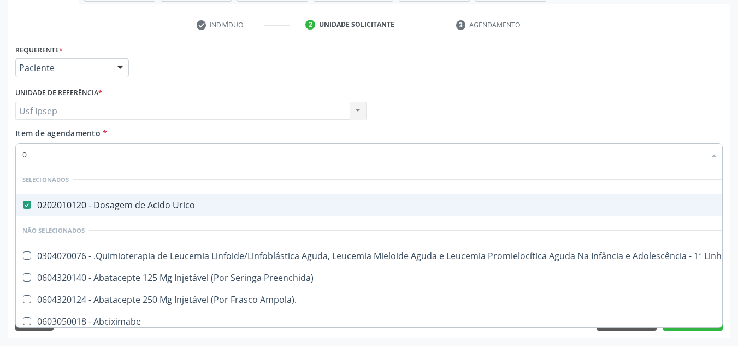
type input "02"
checkbox Congênita "true"
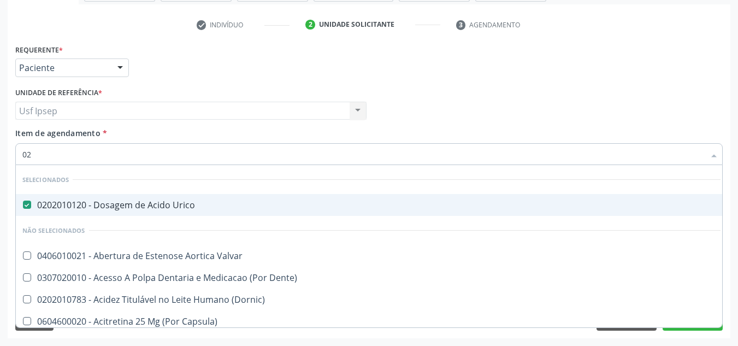
type input "020"
checkbox Tardio\) "true"
checkbox Glicose "false"
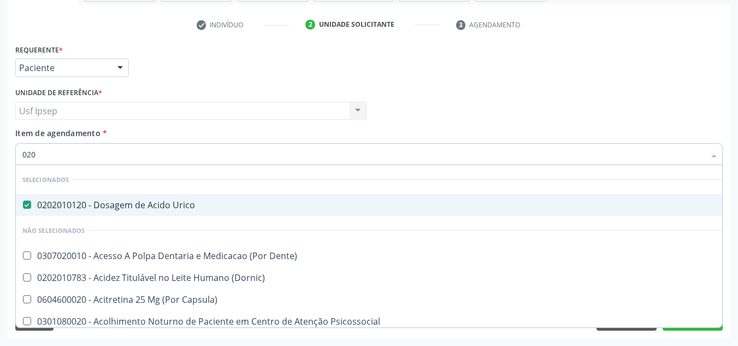
type input "0202"
checkbox Balao "true"
checkbox Glicose "false"
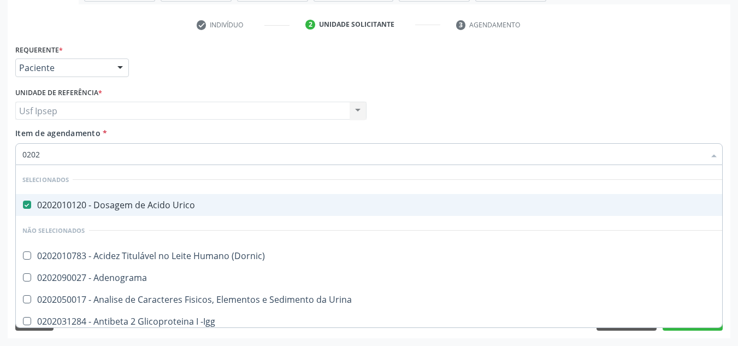
type input "02020"
checkbox Xi "true"
checkbox Glicose "false"
type input "020201"
checkbox Osmolaridade "true"
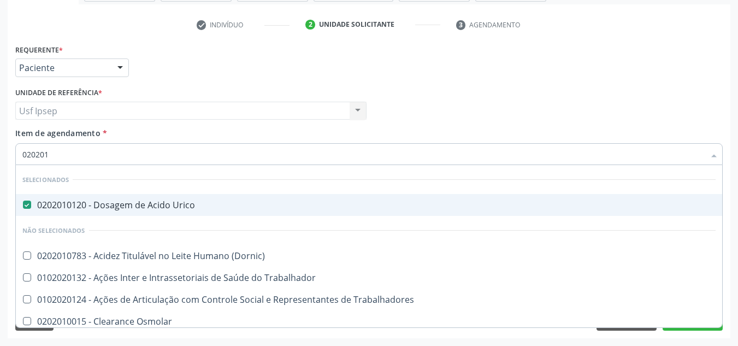
type input "0202010"
checkbox II "true"
checkbox Glicose "false"
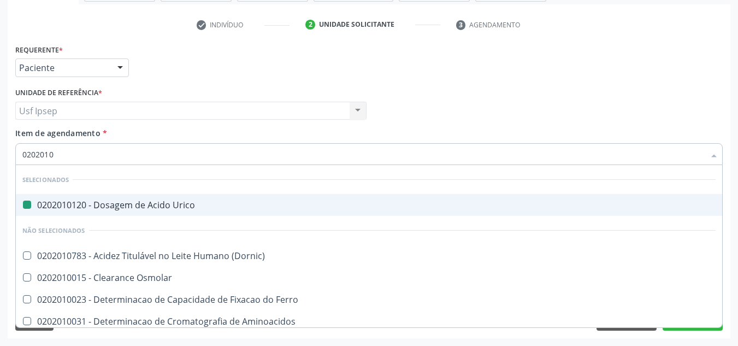
type input "02020103"
checkbox Urico "false"
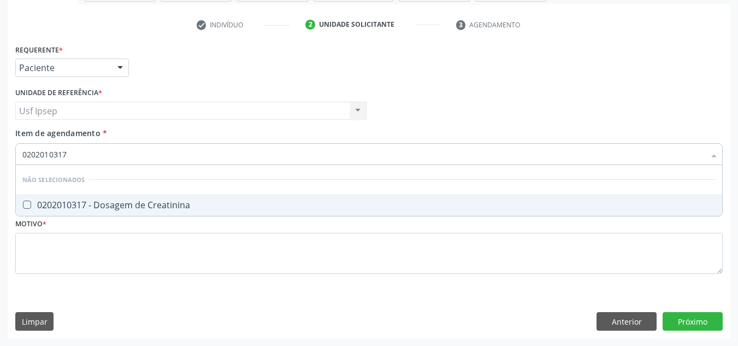
click at [72, 151] on input "0202010317" at bounding box center [363, 154] width 682 height 22
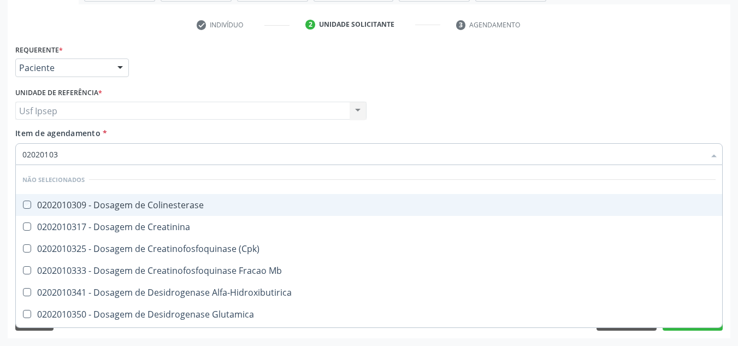
type input "0202010"
checkbox Colinesterase "true"
type input "0"
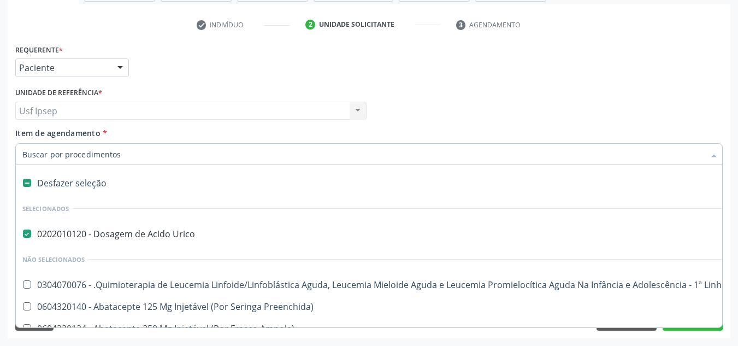
scroll to position [0, 0]
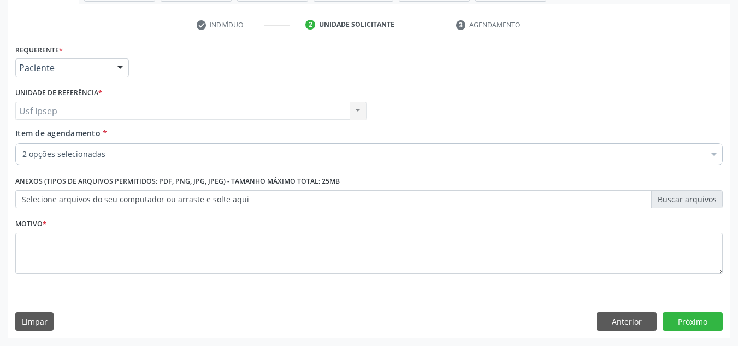
click at [66, 131] on span "Item de agendamento" at bounding box center [57, 133] width 85 height 10
click at [22, 143] on input "Item de agendamento *" at bounding box center [22, 154] width 0 height 22
click at [23, 135] on span "Item de agendamento" at bounding box center [57, 133] width 85 height 10
click at [22, 143] on input "Item de agendamento *" at bounding box center [22, 154] width 0 height 22
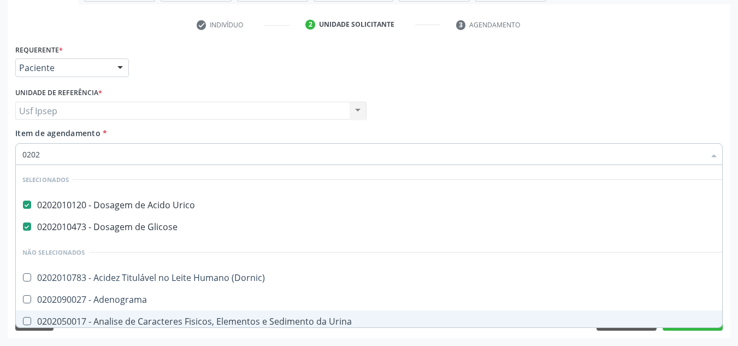
type input "02020"
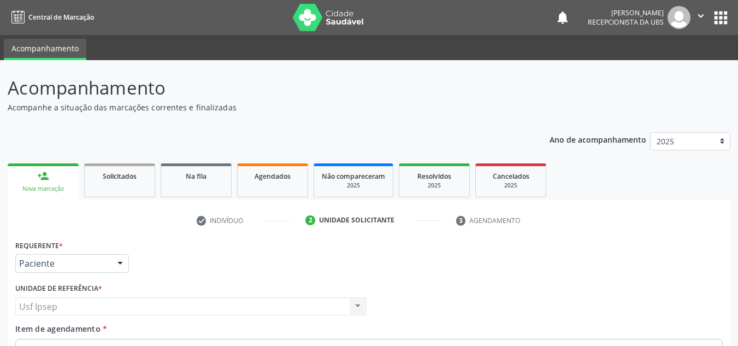
scroll to position [195, 0]
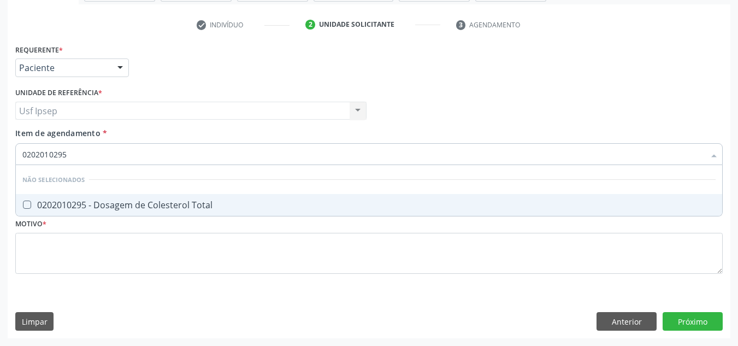
click at [26, 203] on Total at bounding box center [27, 204] width 8 height 8
click at [23, 203] on Total "checkbox" at bounding box center [19, 204] width 7 height 7
checkbox Total "true"
click at [64, 154] on input "0202010295" at bounding box center [363, 154] width 682 height 22
type input "02020102"
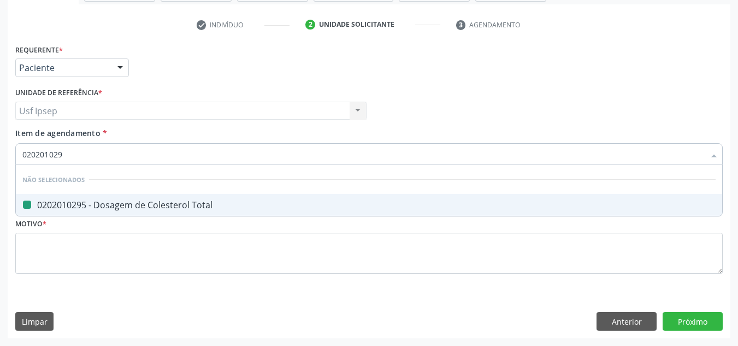
checkbox Total "false"
type input "020201"
checkbox Total "true"
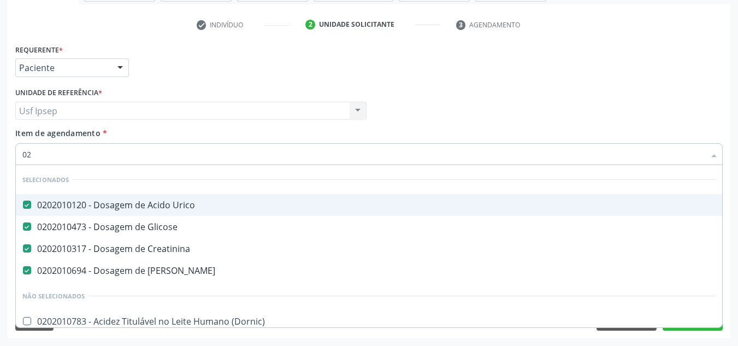
type input "0"
checkbox Total "false"
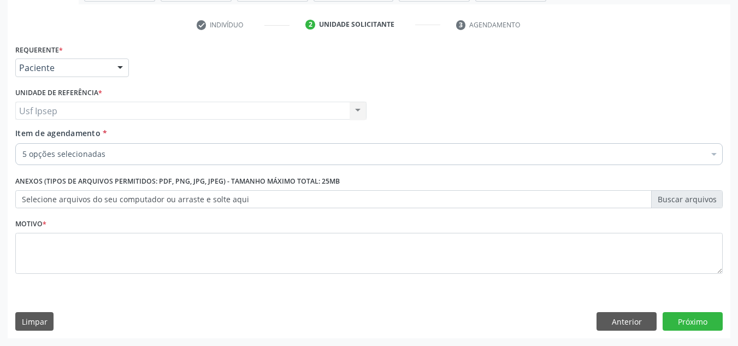
click at [32, 129] on span "Item de agendamento" at bounding box center [57, 133] width 85 height 10
click at [22, 143] on input "Item de agendamento *" at bounding box center [22, 154] width 0 height 22
click at [20, 135] on span "Item de agendamento" at bounding box center [57, 133] width 85 height 10
click at [22, 143] on input "Item de agendamento *" at bounding box center [22, 154] width 0 height 22
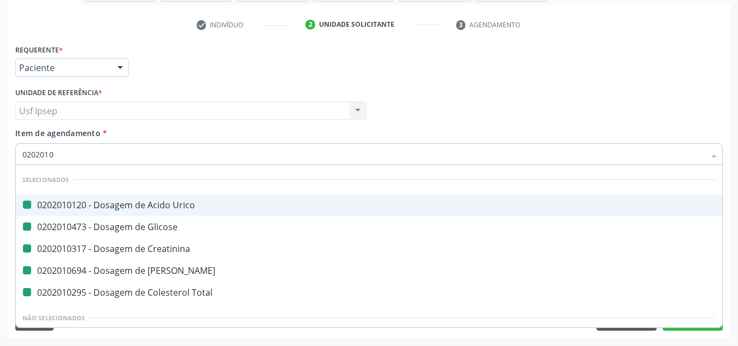
type input "02020105"
checkbox Urico "false"
checkbox Glicose "false"
checkbox Creatinina "false"
checkbox Ureia "false"
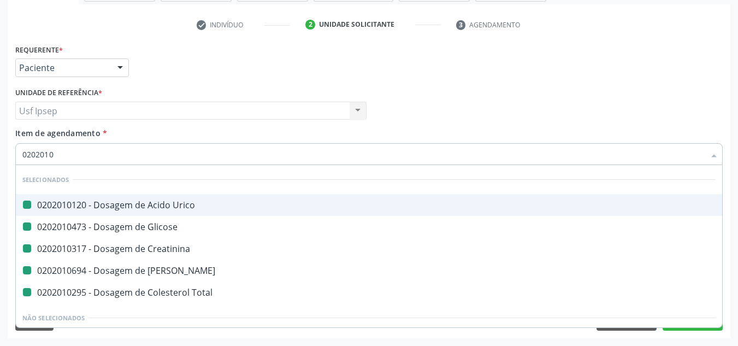
checkbox Total "false"
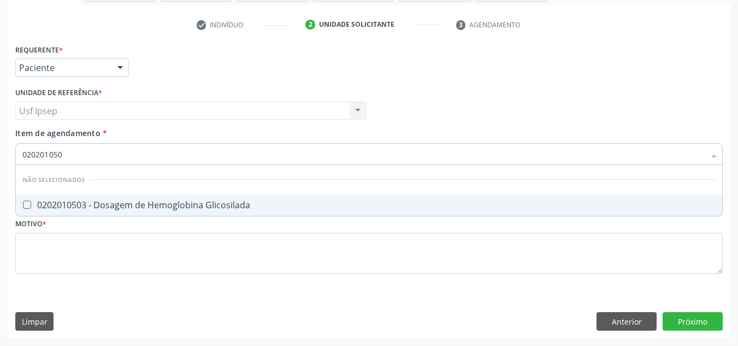
type input "0202010503"
click at [29, 203] on Glicosilada at bounding box center [27, 204] width 8 height 8
click at [23, 203] on Glicosilada "checkbox" at bounding box center [19, 204] width 7 height 7
checkbox Glicosilada "true"
click at [76, 147] on input "0202010503" at bounding box center [363, 154] width 682 height 22
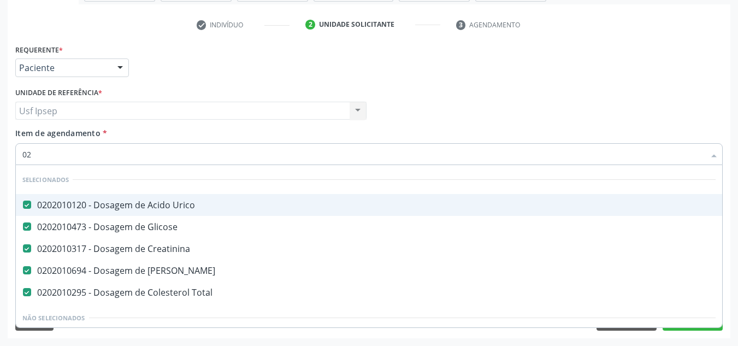
type input "0"
checkbox Glicosilada "false"
checkbox Potassio "false"
type input "02"
checkbox Tempo "true"
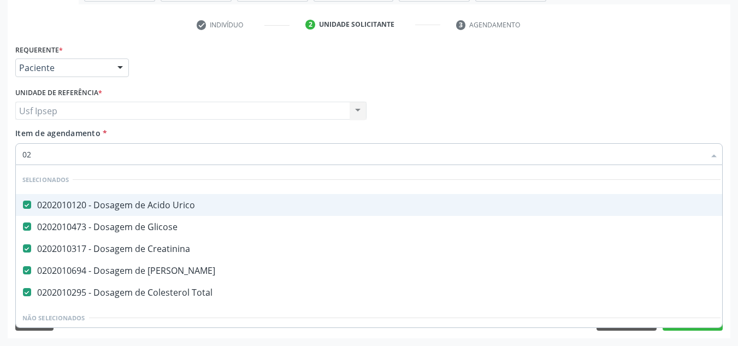
type input "020"
checkbox Bandas\) "true"
checkbox Glicosilada "false"
type input "0202"
checkbox Peritoneal "true"
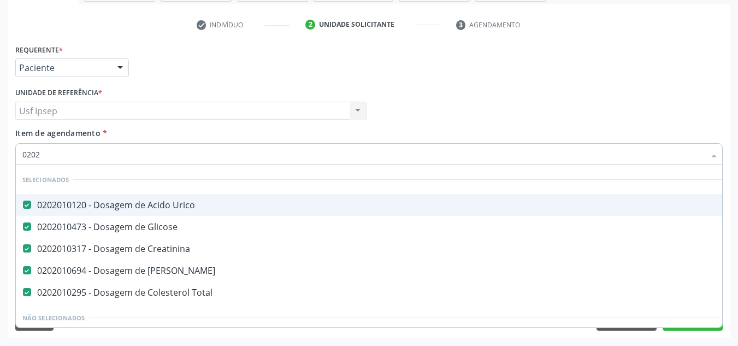
type input "02020"
checkbox Serico "true"
checkbox Glicosilada "false"
type input "020201"
checkbox Osmolaridade "true"
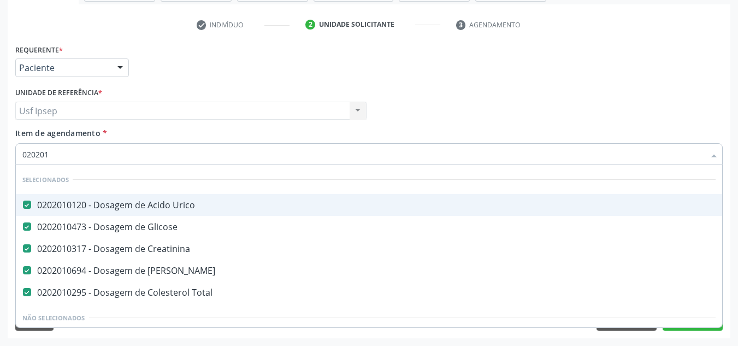
type input "0202010"
checkbox Ferritina "true"
checkbox Glicosilada "false"
type input "02020106"
checkbox Creatinina "false"
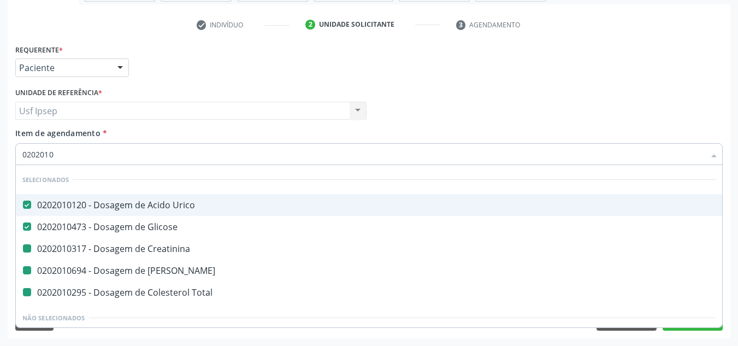
checkbox Ureia "false"
checkbox Total "false"
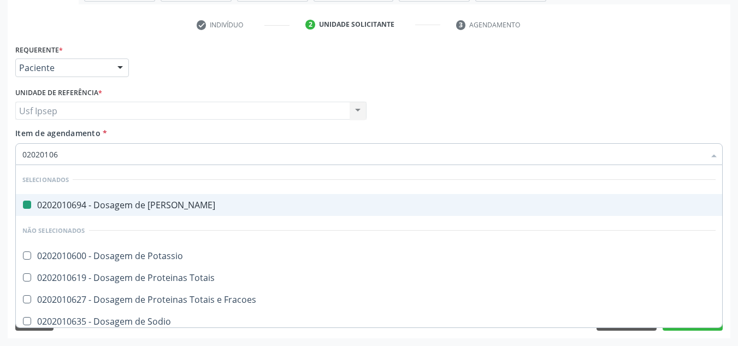
type input "020201067"
checkbox Ureia "false"
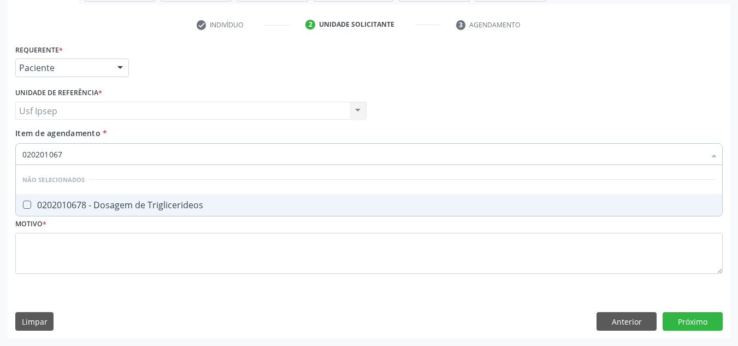
type input "0202010678"
click at [28, 200] on Triglicerideos at bounding box center [27, 204] width 8 height 8
click at [23, 201] on Triglicerideos "checkbox" at bounding box center [19, 204] width 7 height 7
checkbox Triglicerideos "true"
click at [66, 153] on input "0202010678" at bounding box center [363, 154] width 682 height 22
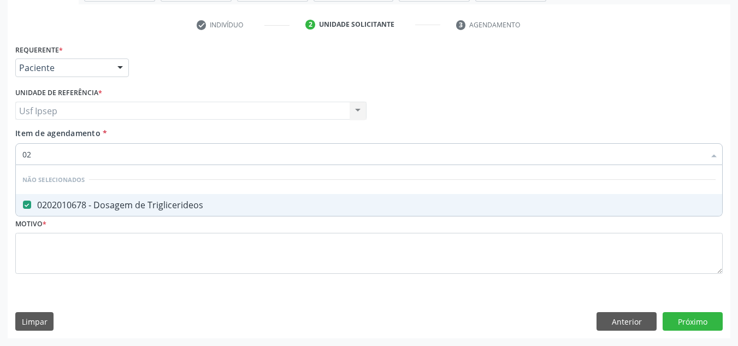
type input "0"
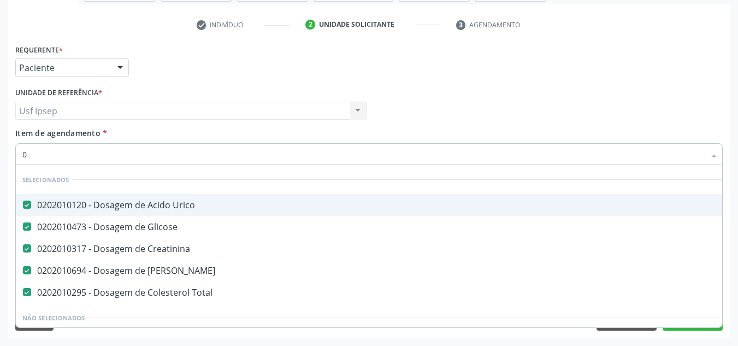
type input "02"
checkbox Tempo "true"
checkbox Leprae "true"
type input "020"
checkbox Bandas\) "true"
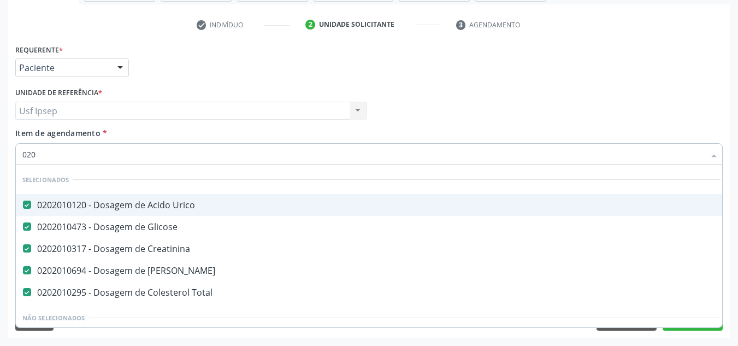
checkbox Artéria "true"
checkbox Glicosilada "false"
checkbox Triglicerideos "false"
type input "0202"
checkbox Peritoneal "true"
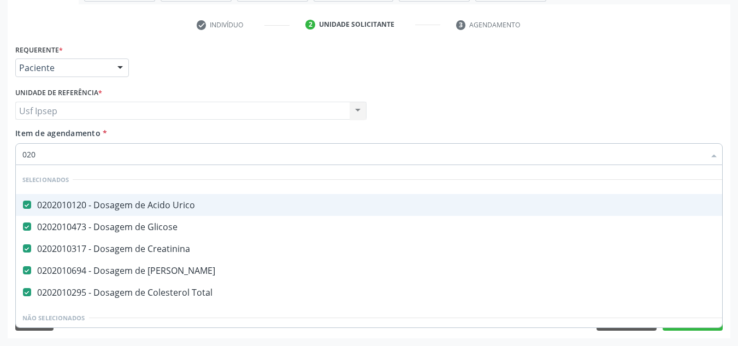
checkbox Paratireoides "true"
type input "02020"
checkbox Serico "true"
checkbox Glicosilada "false"
checkbox Funcional "true"
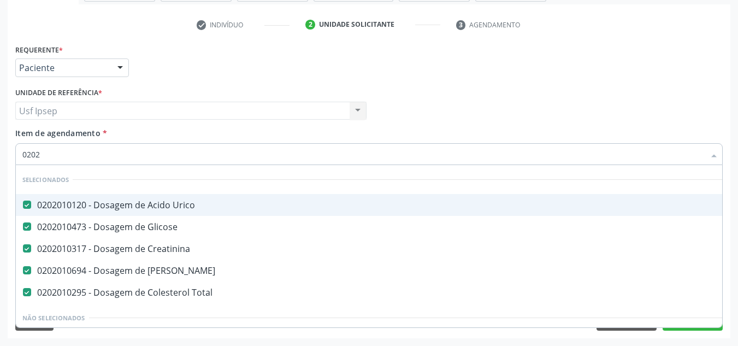
checkbox Triglicerideos "false"
type input "020205"
checkbox Urico "false"
checkbox Glicose "false"
checkbox Creatinina "false"
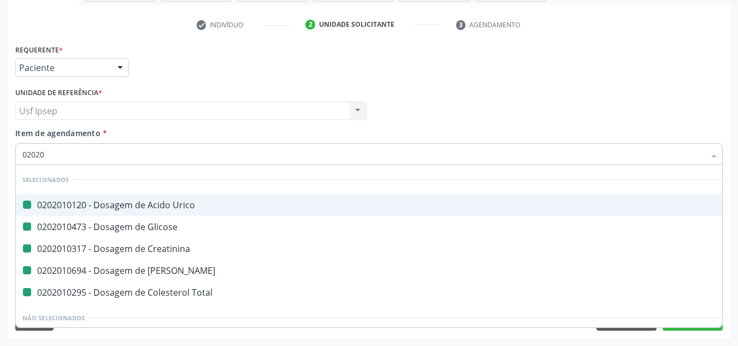
checkbox Ureia "false"
checkbox Total "false"
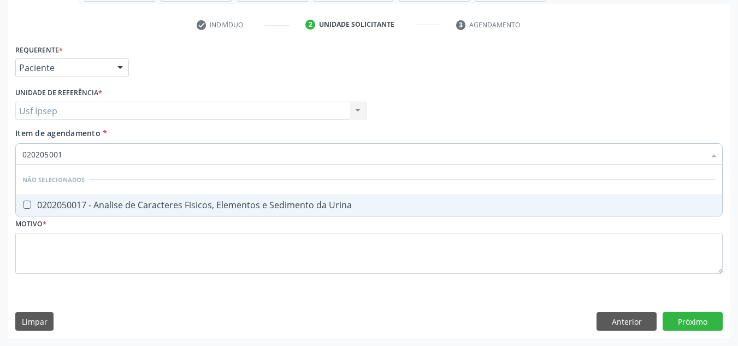
type input "0202050017"
click at [31, 209] on div "0202050017 - Analise de Caracteres Fisicos, Elementos e Sedimento da Urina" at bounding box center [368, 204] width 693 height 9
checkbox Urina "true"
click at [65, 151] on input "0202050017" at bounding box center [363, 154] width 682 height 22
type input "0"
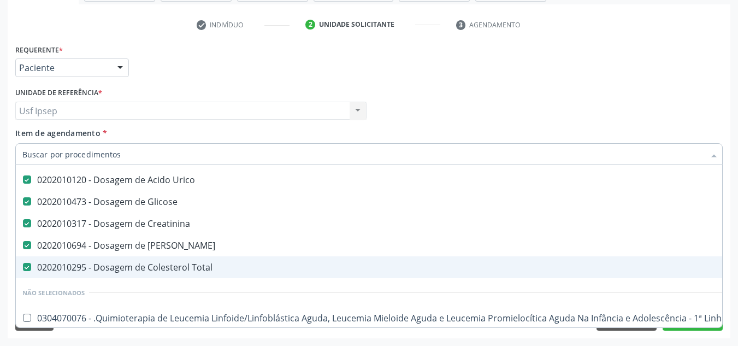
scroll to position [109, 0]
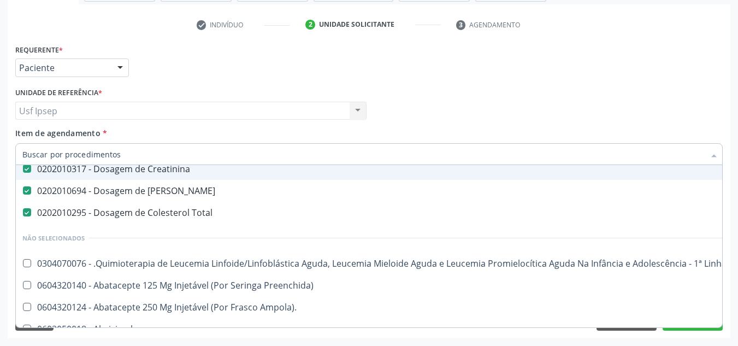
checkbox Manutenção "true"
checkbox Preenchida\) "true"
checkbox Urina "false"
click at [51, 133] on span "Item de agendamento" at bounding box center [57, 133] width 85 height 10
click at [51, 143] on input "Item de agendamento *" at bounding box center [363, 154] width 682 height 22
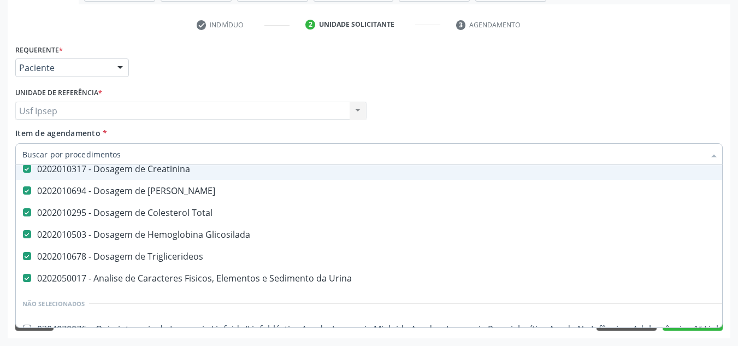
scroll to position [0, 0]
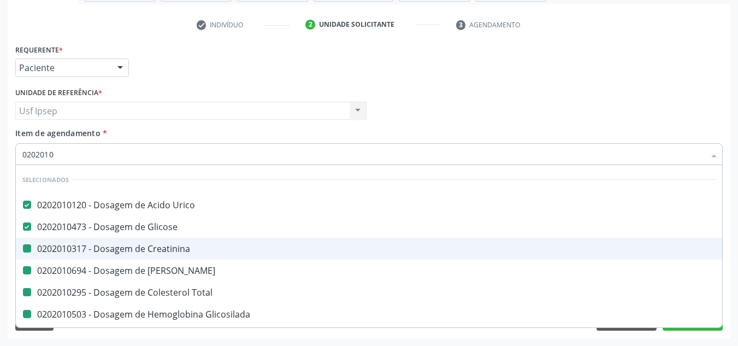
type input "02020105"
checkbox Creatinina "false"
checkbox Ureia "false"
checkbox Total "false"
checkbox Triglicerideos "false"
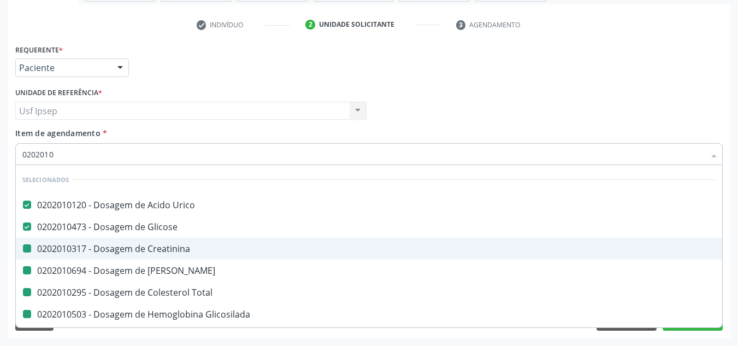
checkbox Glicosilada "false"
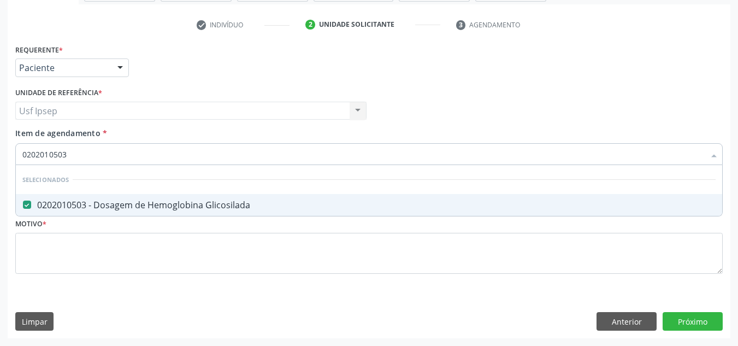
click at [69, 151] on input "0202010503" at bounding box center [363, 154] width 682 height 22
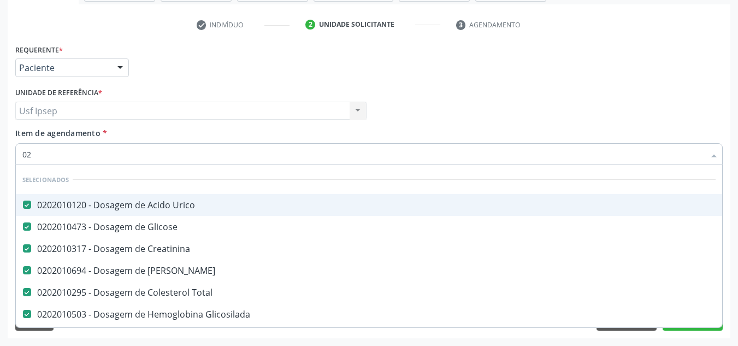
type input "0"
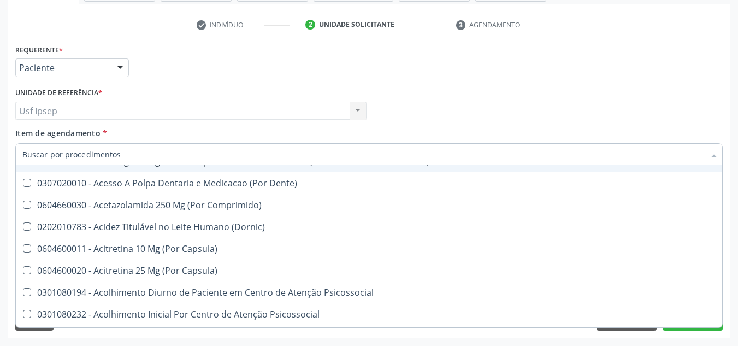
scroll to position [491, 0]
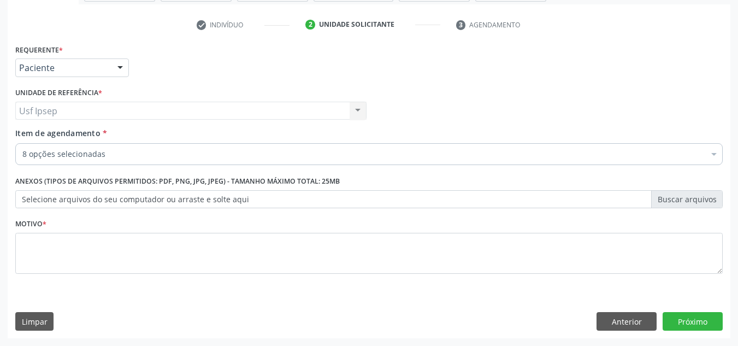
click at [686, 49] on div "Requerente * Paciente Médico(a) Enfermeiro(a) Paciente Nenhum resultado encontr…" at bounding box center [369, 62] width 713 height 43
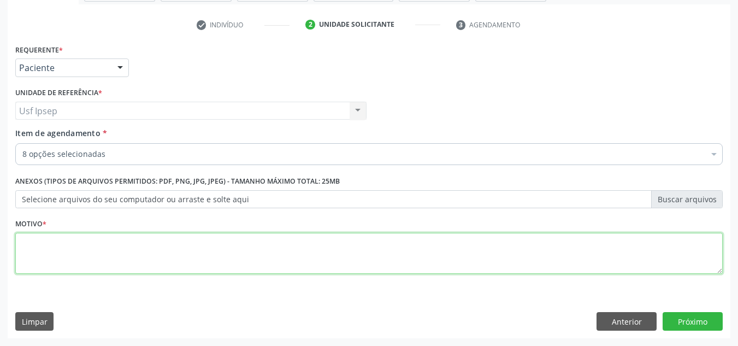
click at [38, 256] on textarea at bounding box center [368, 253] width 707 height 41
type textarea "1"
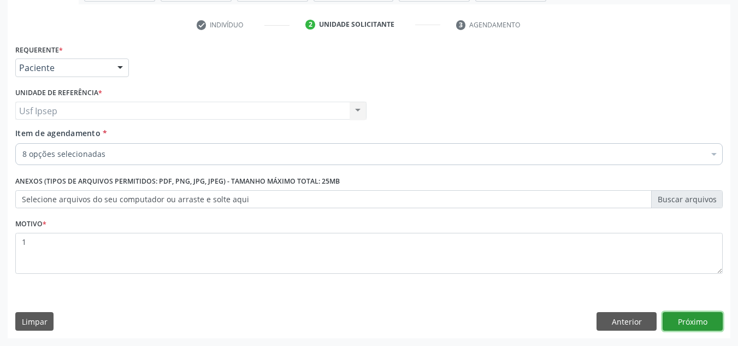
click at [694, 322] on button "Próximo" at bounding box center [692, 321] width 60 height 19
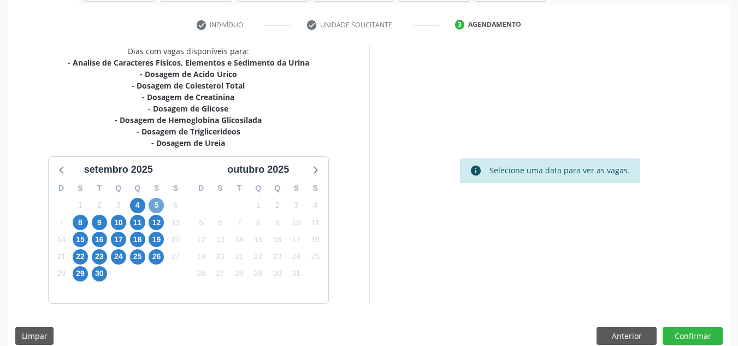
click at [156, 205] on span "5" at bounding box center [156, 205] width 15 height 15
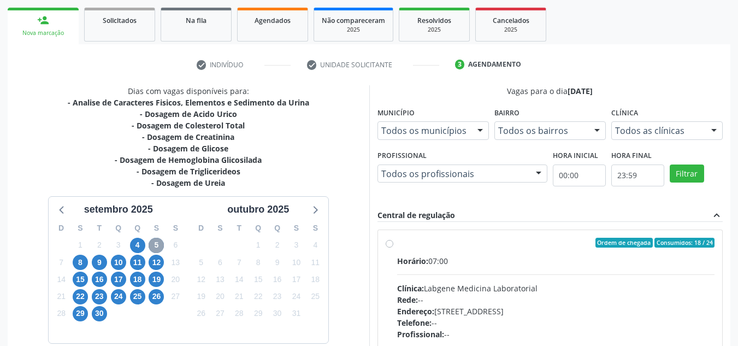
scroll to position [178, 0]
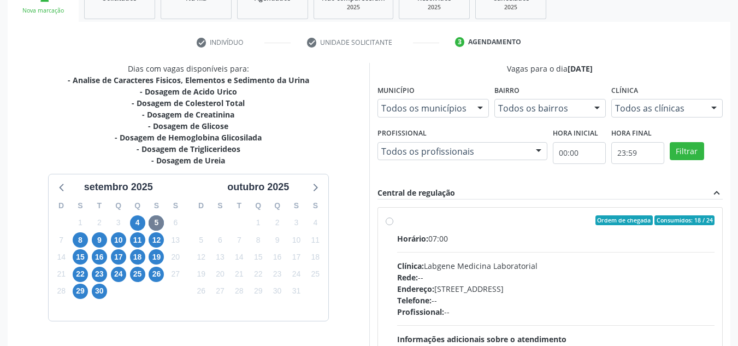
click at [397, 220] on label "Ordem de chegada Consumidos: 18 / 24 Horário: 07:00 Clínica: Labgene Medicina L…" at bounding box center [556, 299] width 318 height 168
click at [392, 220] on input "Ordem de chegada Consumidos: 18 / 24 Horário: 07:00 Clínica: Labgene Medicina L…" at bounding box center [389, 220] width 8 height 10
radio input "true"
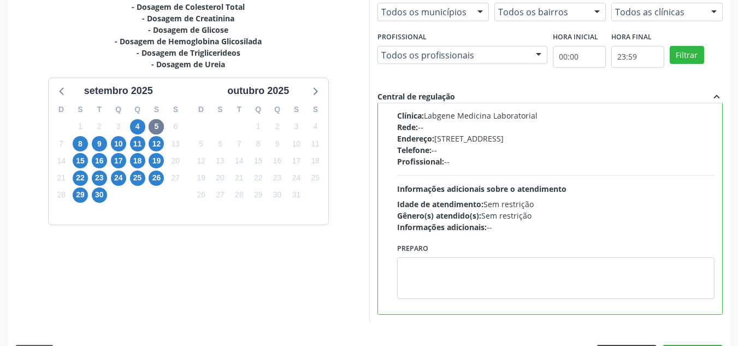
scroll to position [307, 0]
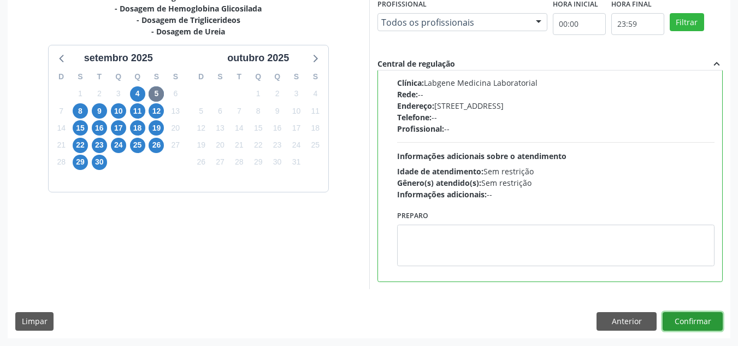
click at [680, 318] on button "Confirmar" at bounding box center [692, 321] width 60 height 19
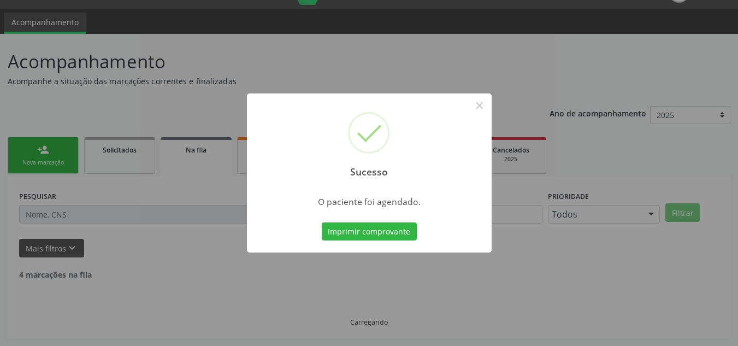
scroll to position [15, 0]
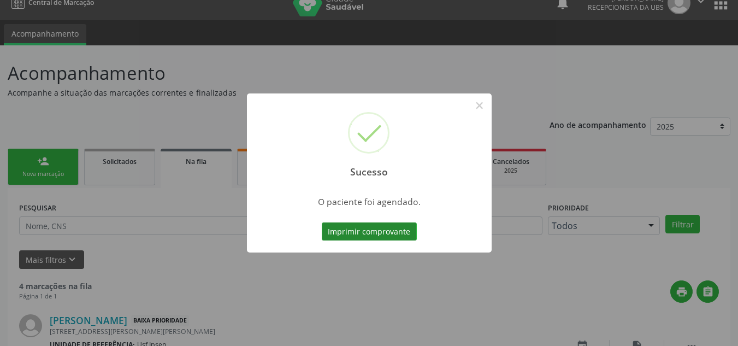
click at [333, 233] on button "Imprimir comprovante" at bounding box center [369, 231] width 95 height 19
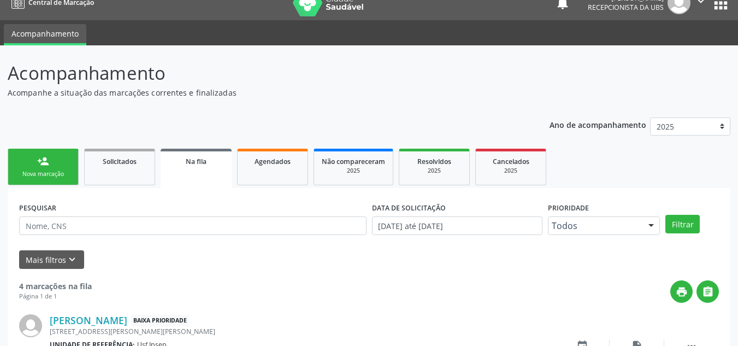
click at [43, 172] on div "Nova marcação" at bounding box center [43, 174] width 55 height 8
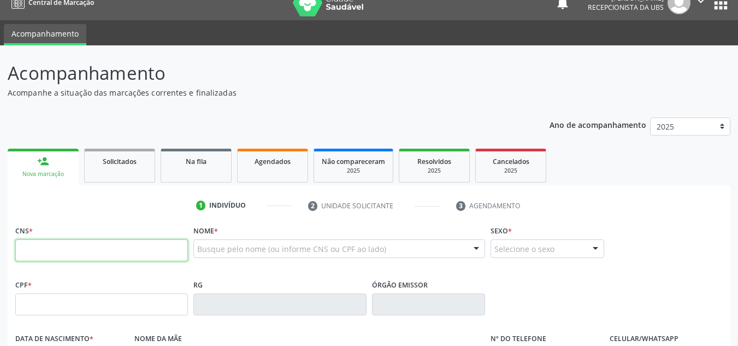
click at [22, 247] on input "text" at bounding box center [101, 250] width 173 height 22
click at [13, 248] on div "CNS *" at bounding box center [102, 249] width 178 height 54
click at [28, 245] on input "text" at bounding box center [101, 250] width 173 height 22
type input "700 5021 0475 5859"
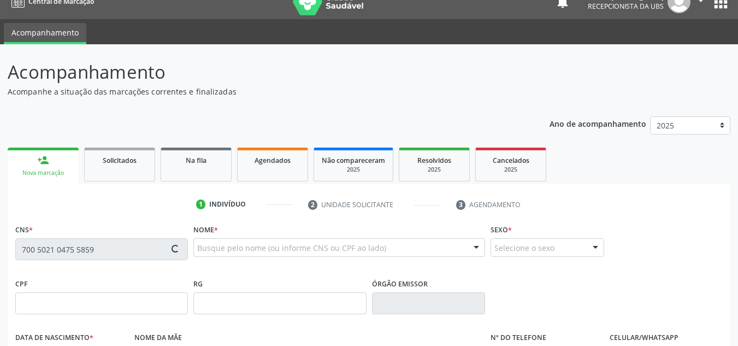
scroll to position [0, 0]
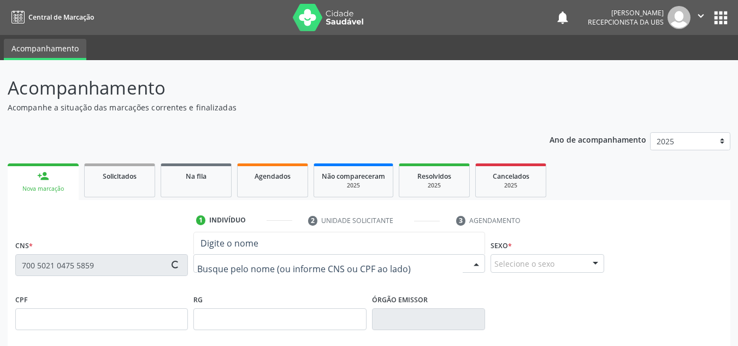
click at [204, 264] on input "text" at bounding box center [329, 269] width 265 height 22
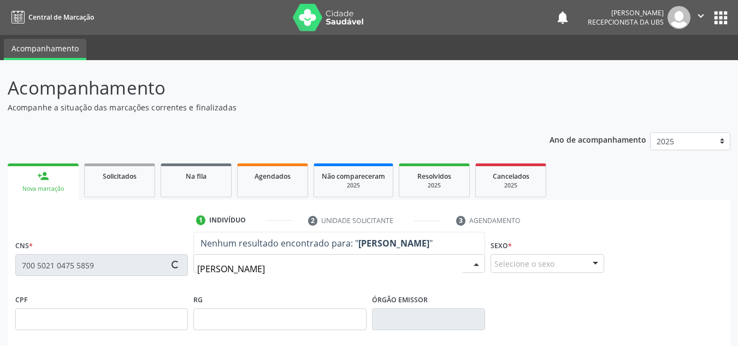
click at [222, 269] on input "DANIELA AMANDA" at bounding box center [329, 269] width 265 height 22
click at [238, 268] on input "DANIELLA AMANDA" at bounding box center [329, 269] width 265 height 22
click at [283, 268] on input "DANIELLY AMANDA" at bounding box center [329, 269] width 265 height 22
click at [341, 267] on input "DANIELLY AMANDA FREIRE MARES" at bounding box center [329, 269] width 265 height 22
type input "D"
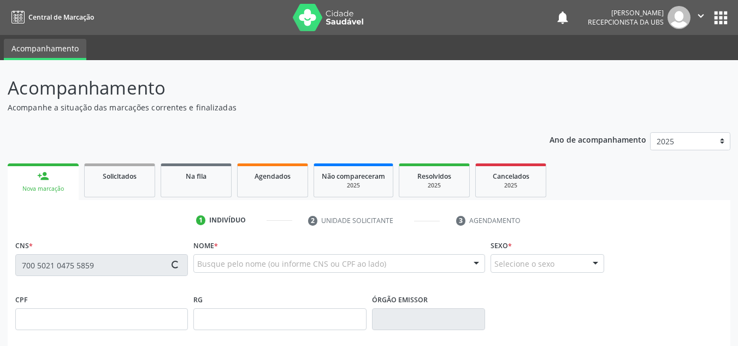
click at [36, 188] on div "Nova marcação" at bounding box center [43, 189] width 56 height 8
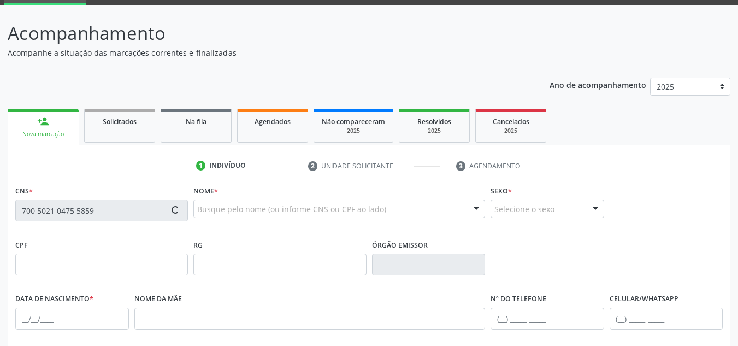
scroll to position [109, 0]
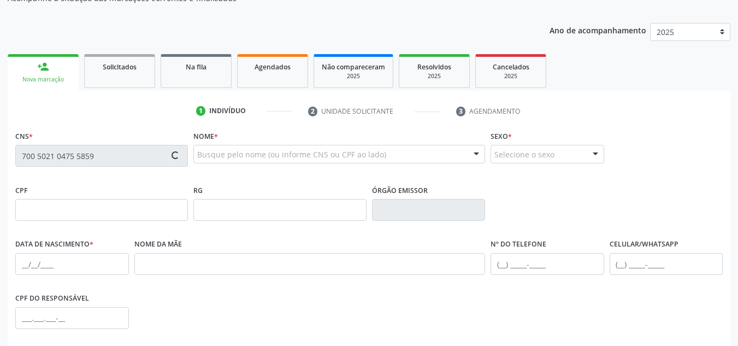
click at [693, 175] on div "CNS * 700 5021 0475 5859 Nome * Busque pelo nome (ou informe CNS ou CPF ao lado…" at bounding box center [369, 155] width 713 height 54
click at [61, 79] on div "Nova marcação" at bounding box center [43, 79] width 56 height 8
